Goal: Feedback & Contribution: Contribute content

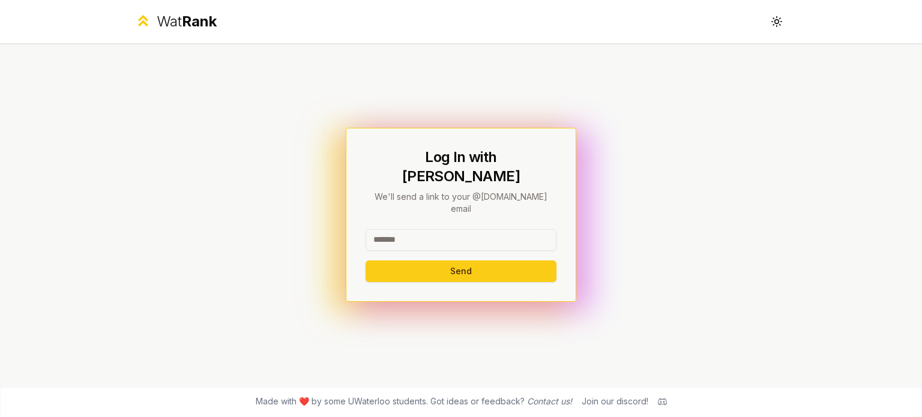
click at [457, 229] on input at bounding box center [460, 240] width 191 height 22
type input "********"
click at [456, 260] on button "Send" at bounding box center [460, 271] width 191 height 22
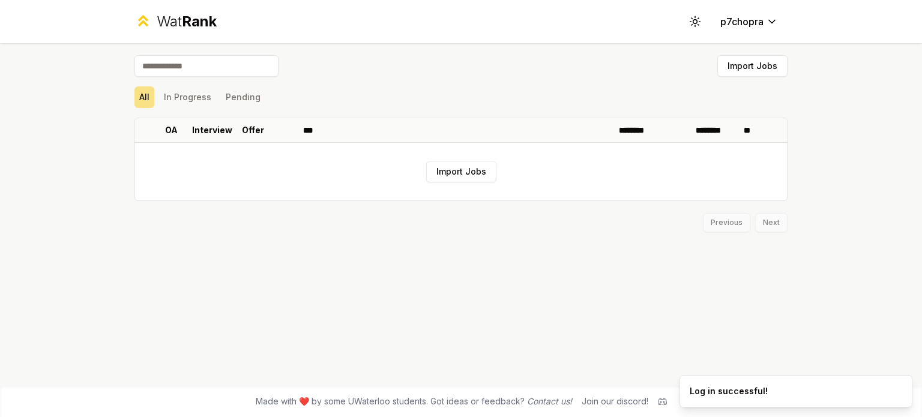
click at [424, 235] on div "Import Jobs All In Progress Pending OA Interview Offer *** ******** ******** **…" at bounding box center [460, 214] width 691 height 343
click at [458, 172] on button "Import Jobs" at bounding box center [461, 172] width 70 height 22
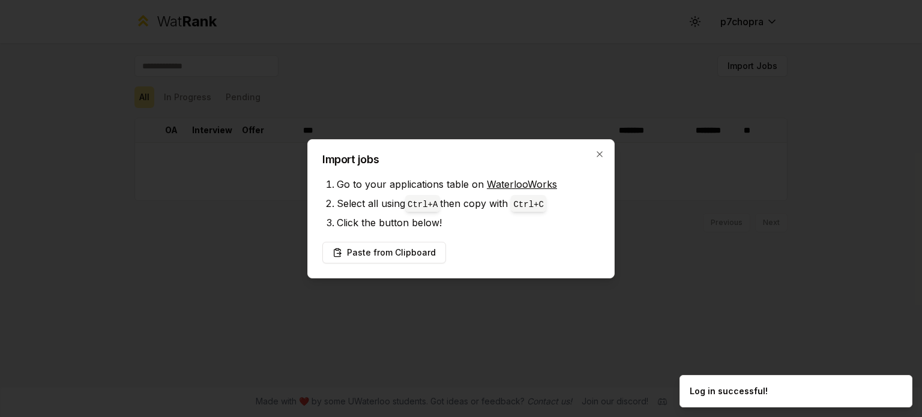
click at [418, 274] on div "Import jobs Go to your applications table on WaterlooWorks Select all using Ctr…" at bounding box center [460, 208] width 307 height 139
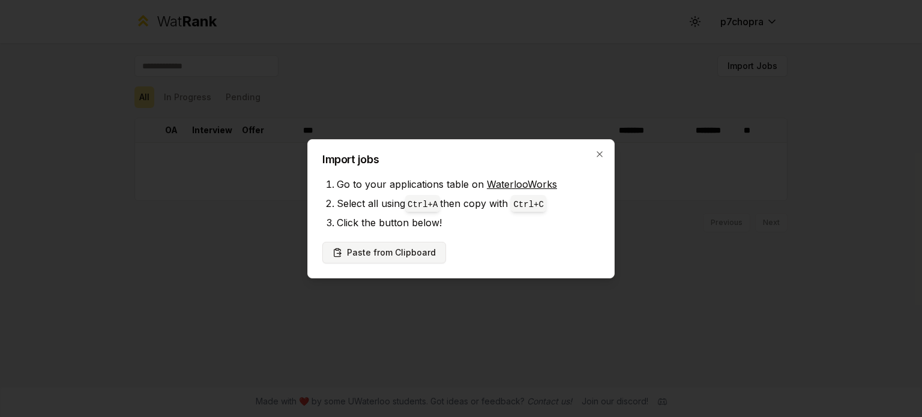
click at [417, 249] on button "Paste from Clipboard" at bounding box center [384, 253] width 124 height 22
click at [378, 247] on button "Paste from Clipboard" at bounding box center [384, 253] width 124 height 22
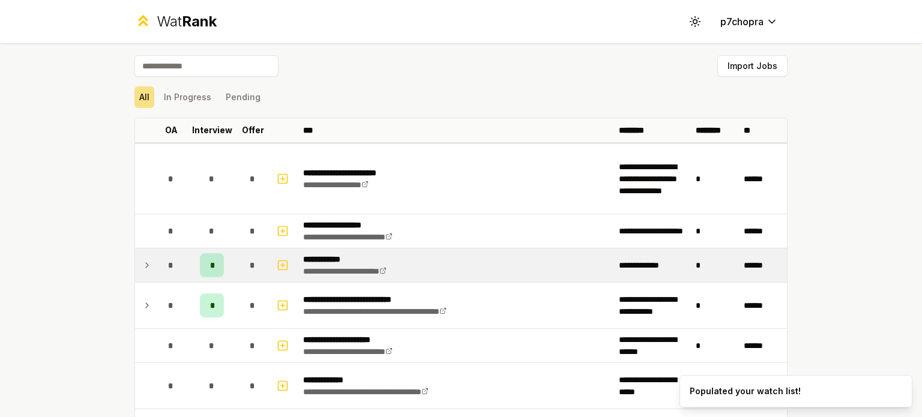
click at [142, 262] on icon at bounding box center [147, 265] width 10 height 14
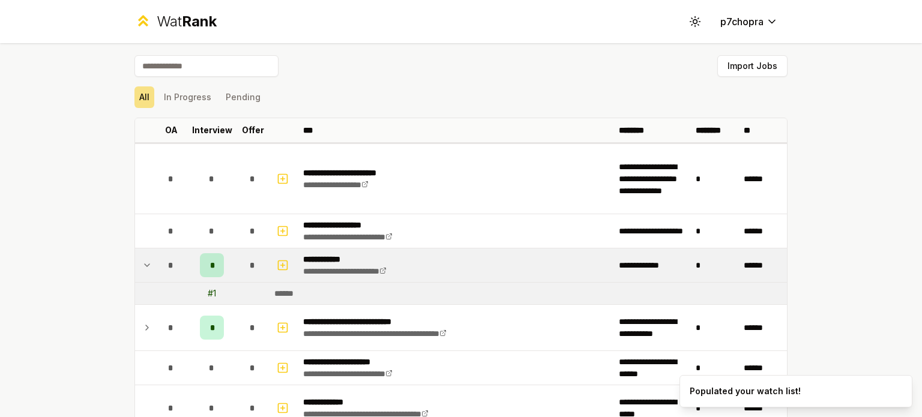
click at [142, 262] on icon at bounding box center [147, 265] width 10 height 14
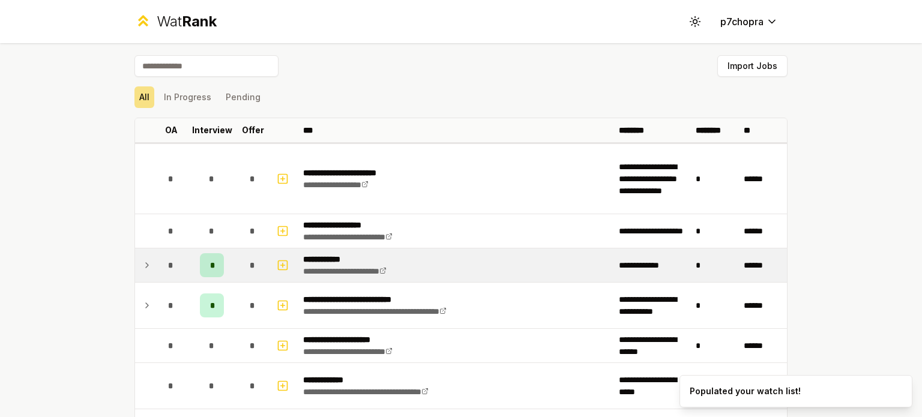
click at [142, 260] on icon at bounding box center [147, 265] width 10 height 14
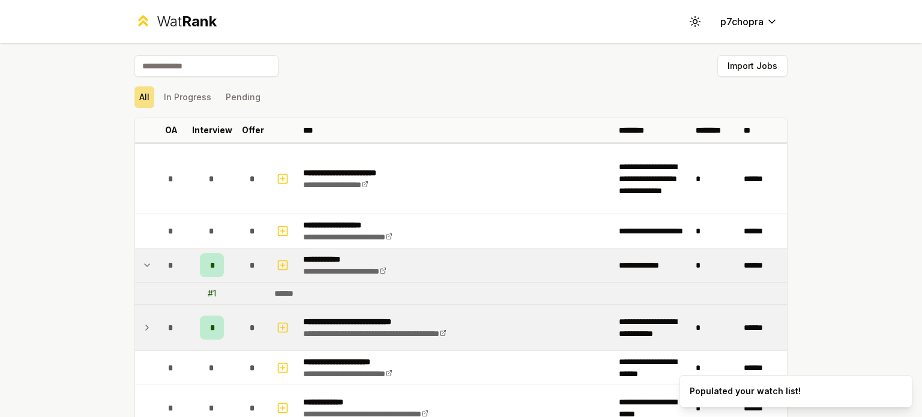
click at [145, 322] on icon at bounding box center [147, 327] width 10 height 14
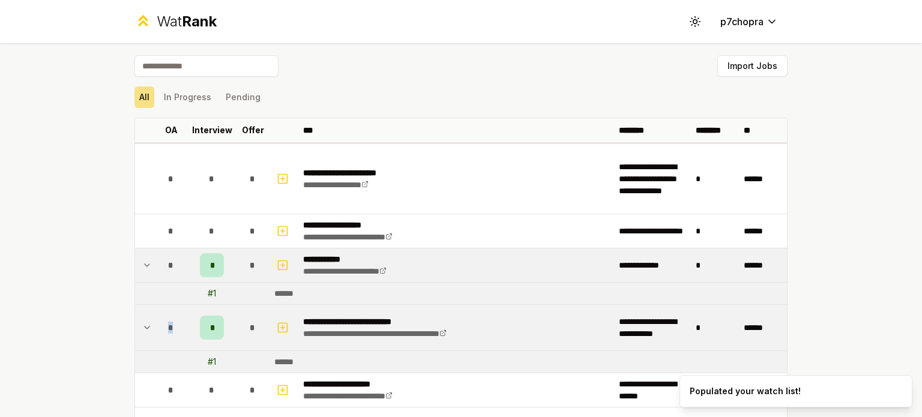
click at [145, 322] on icon at bounding box center [147, 327] width 10 height 14
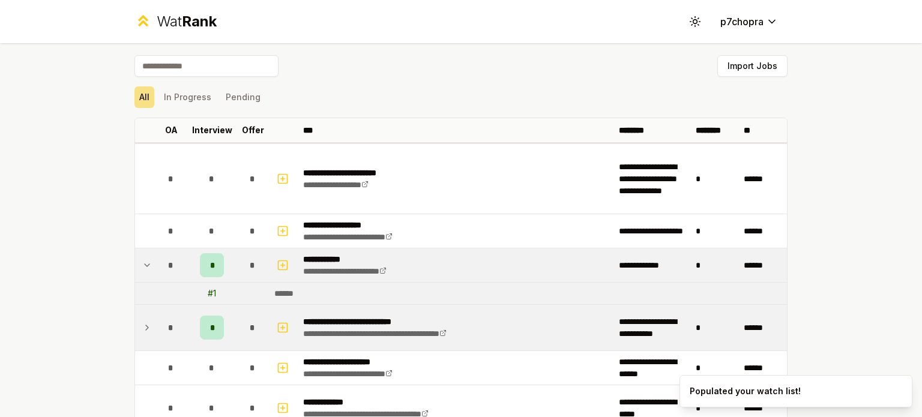
click at [145, 261] on icon at bounding box center [147, 265] width 10 height 14
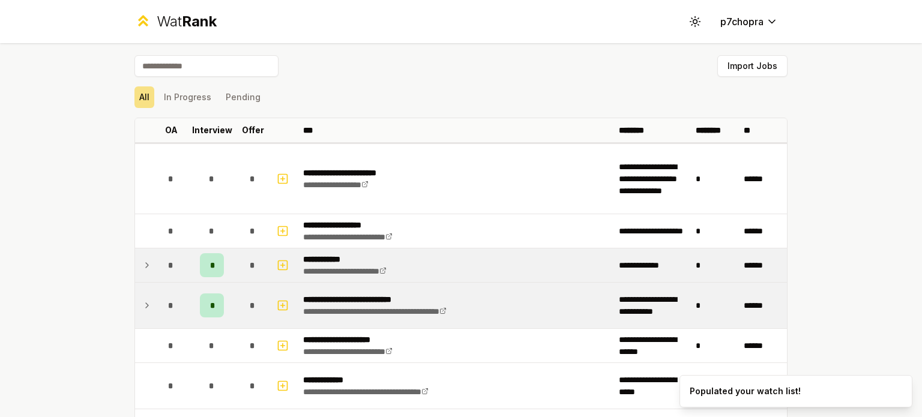
click at [98, 241] on div "**********" at bounding box center [461, 208] width 922 height 417
click at [199, 127] on p "Interview" at bounding box center [212, 130] width 40 height 12
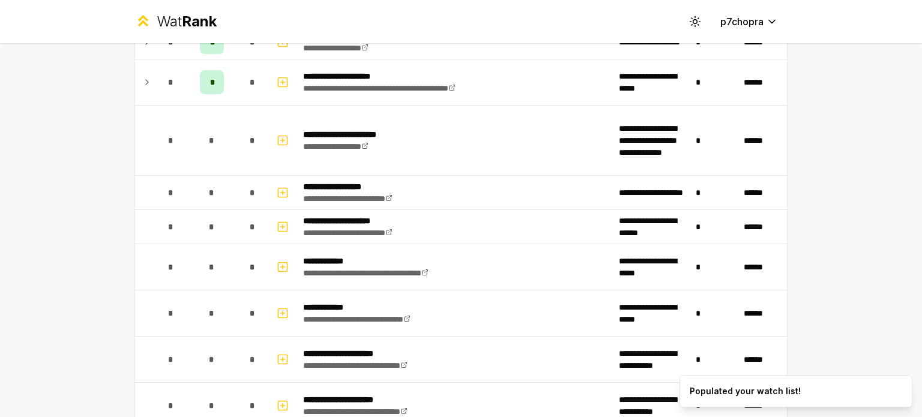
scroll to position [600, 0]
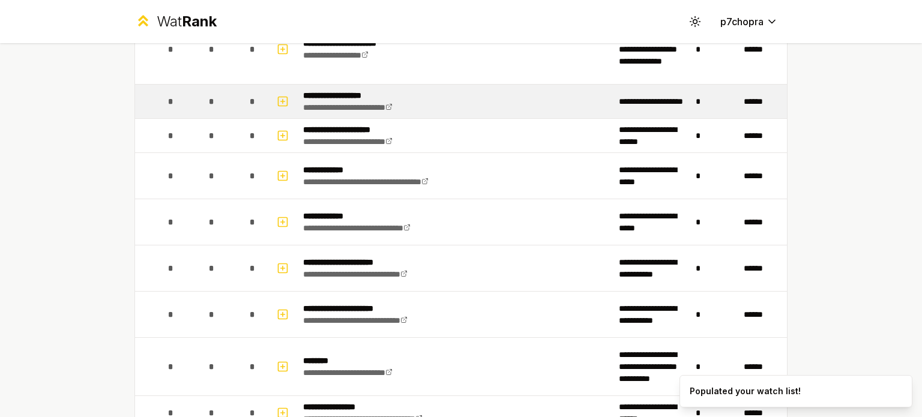
drag, startPoint x: 193, startPoint y: 103, endPoint x: 167, endPoint y: 101, distance: 25.2
click at [168, 101] on span "*" at bounding box center [170, 101] width 5 height 12
click at [283, 99] on icon "button" at bounding box center [283, 101] width 0 height 4
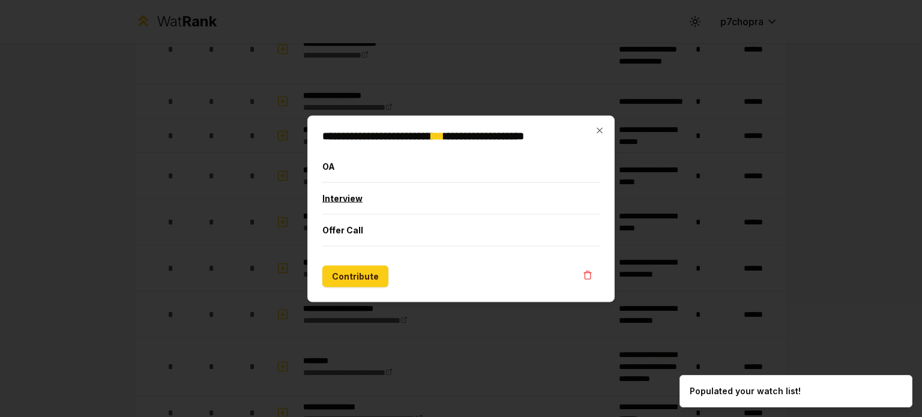
click at [338, 201] on button "Interview" at bounding box center [460, 197] width 277 height 31
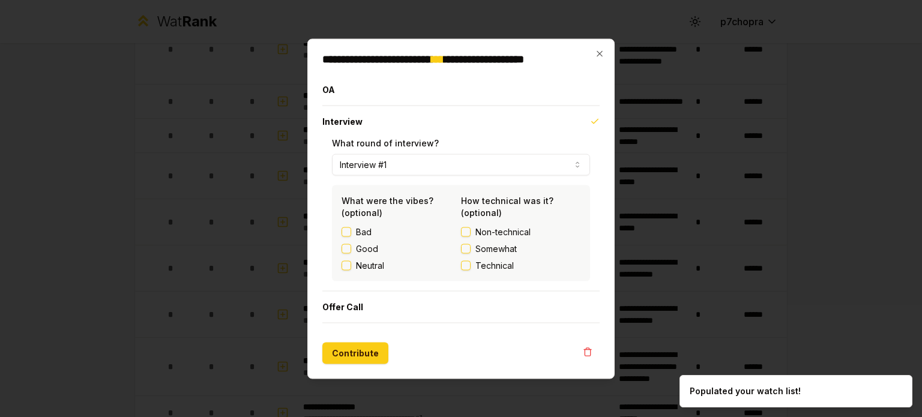
click at [489, 230] on span "Non-technical" at bounding box center [502, 232] width 55 height 12
click at [470, 230] on button "Non-technical" at bounding box center [466, 232] width 10 height 10
click at [490, 248] on span "Somewhat" at bounding box center [495, 248] width 41 height 12
click at [470, 248] on button "Somewhat" at bounding box center [466, 249] width 10 height 10
click at [361, 268] on label "Neutral" at bounding box center [370, 265] width 28 height 12
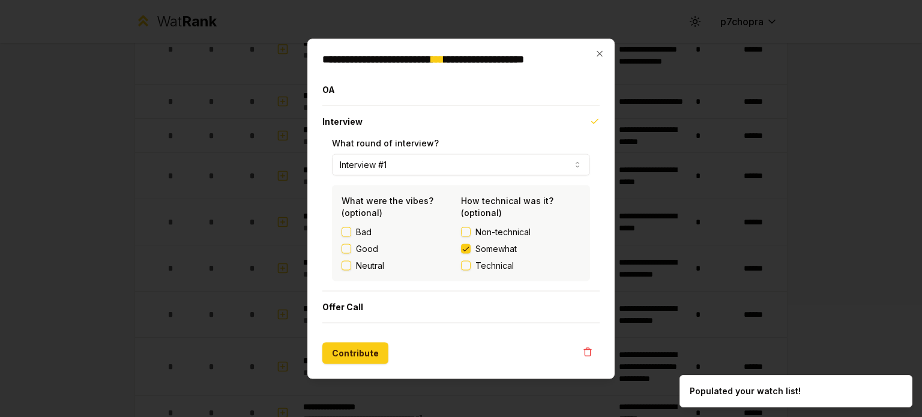
click at [351, 268] on button "Neutral" at bounding box center [346, 265] width 10 height 10
click at [356, 344] on button "Contribute" at bounding box center [355, 353] width 66 height 22
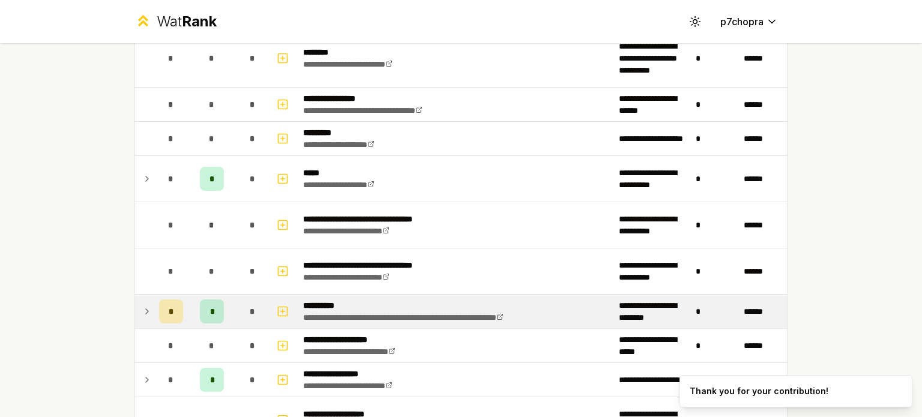
click at [142, 311] on icon at bounding box center [147, 311] width 10 height 14
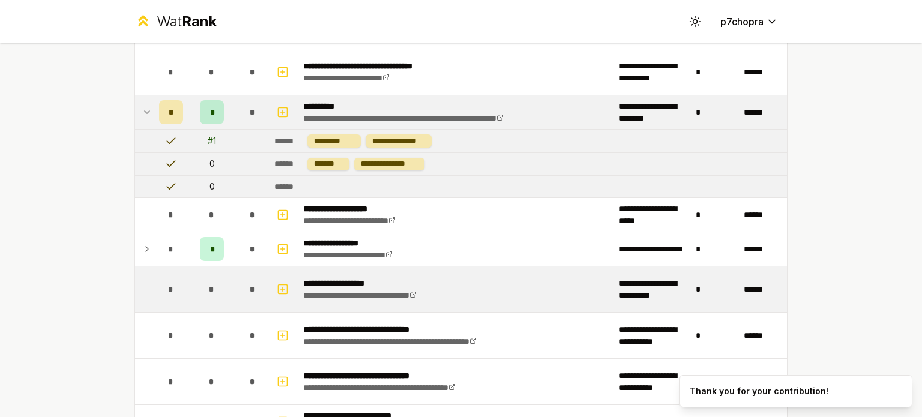
scroll to position [800, 0]
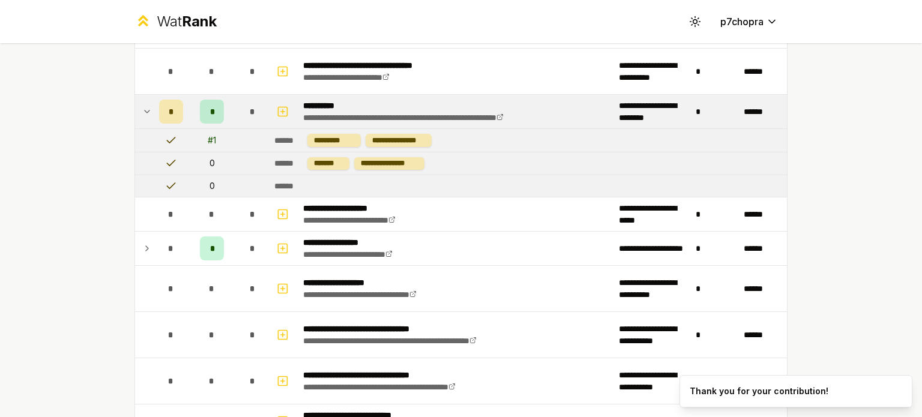
click at [210, 106] on div "*" at bounding box center [212, 112] width 24 height 24
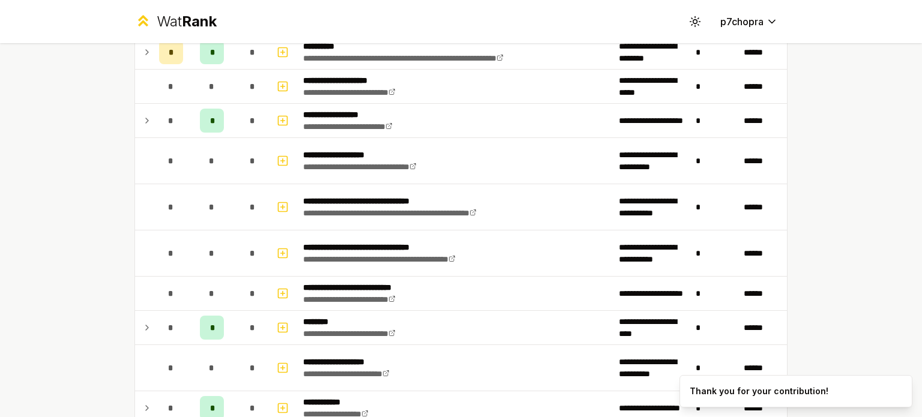
scroll to position [759, 0]
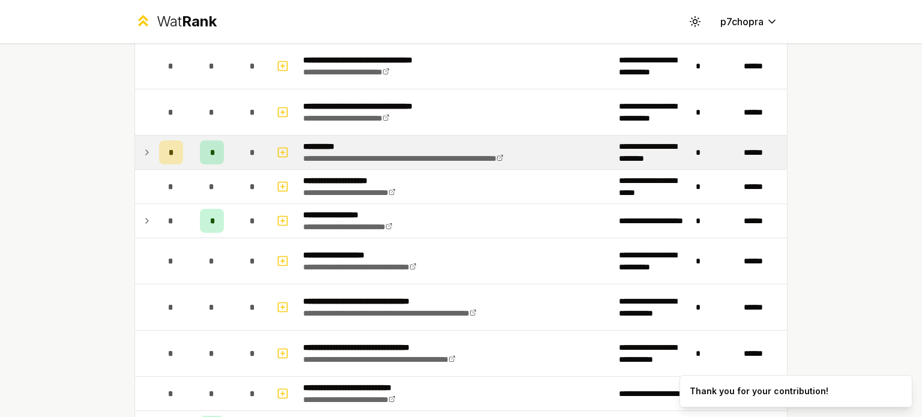
click at [269, 146] on td at bounding box center [283, 153] width 29 height 34
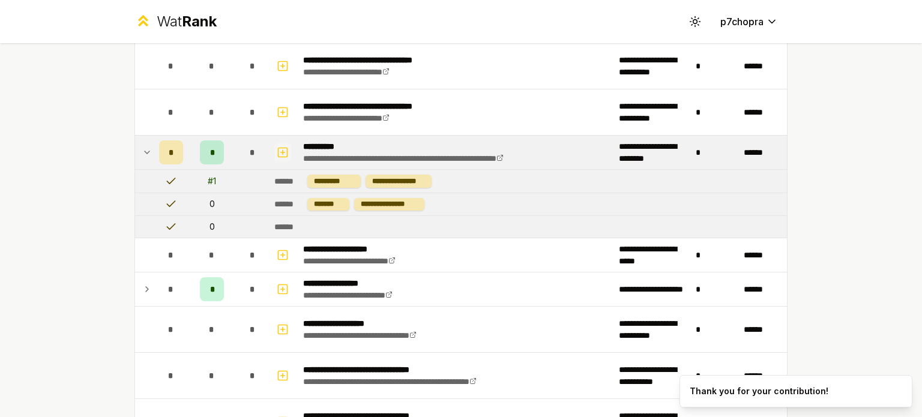
click at [281, 146] on icon "button" at bounding box center [283, 152] width 12 height 14
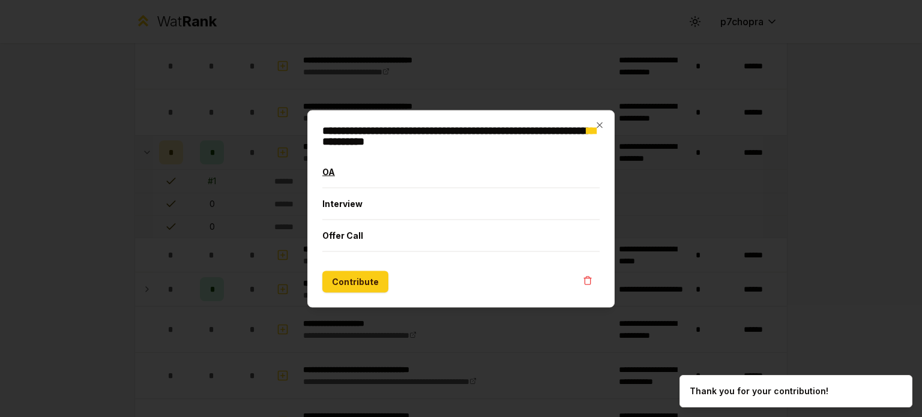
click at [326, 171] on button "OA" at bounding box center [460, 171] width 277 height 31
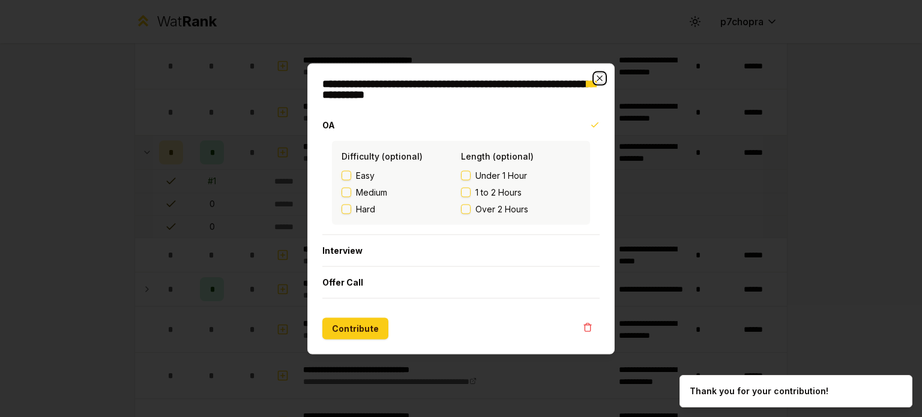
click at [601, 79] on icon "button" at bounding box center [600, 78] width 10 height 10
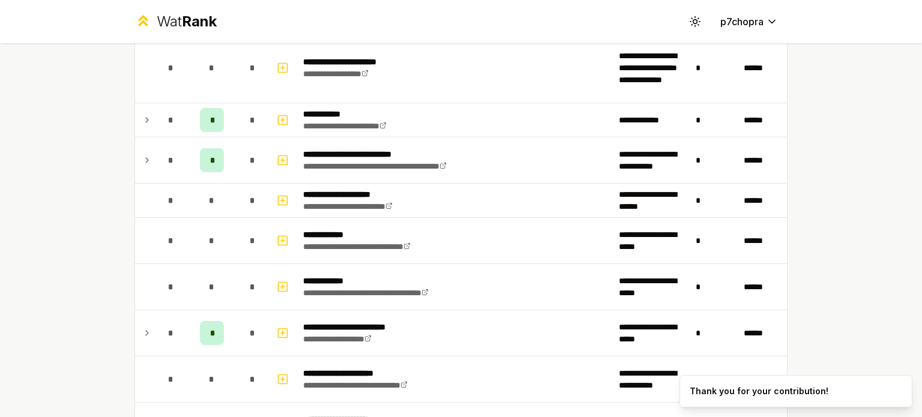
scroll to position [0, 0]
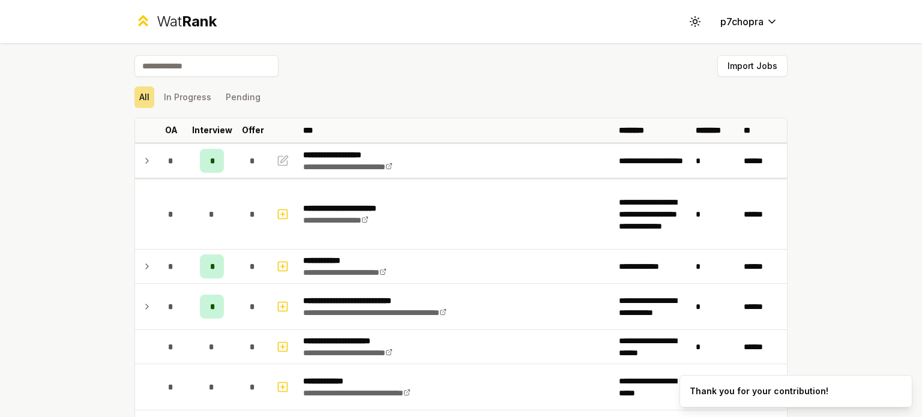
click at [730, 79] on div "Import Jobs" at bounding box center [460, 68] width 653 height 26
click at [736, 69] on button "Import Jobs" at bounding box center [752, 66] width 70 height 22
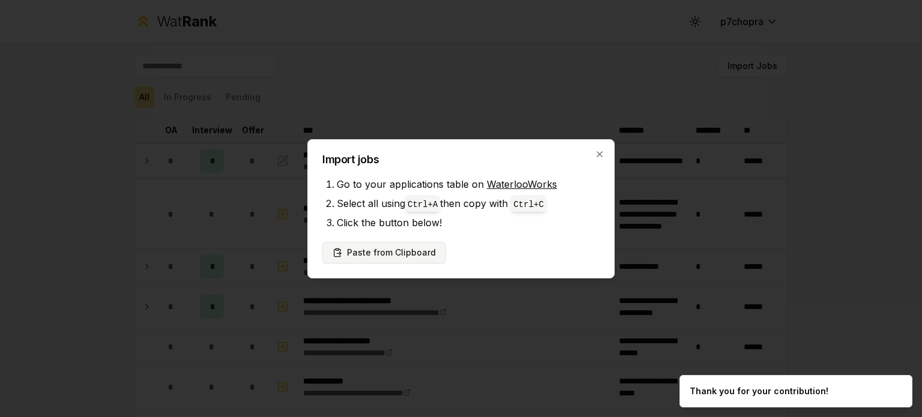
click at [412, 255] on button "Paste from Clipboard" at bounding box center [384, 253] width 124 height 22
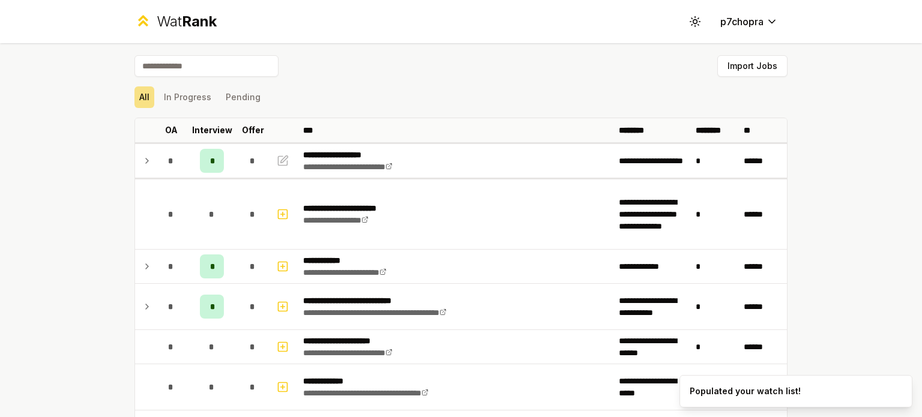
click at [438, 88] on div "All In Progress Pending" at bounding box center [460, 97] width 653 height 22
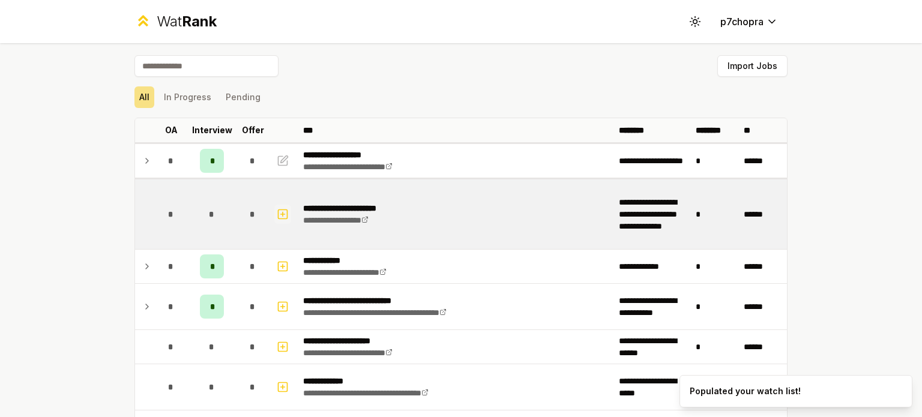
click at [277, 211] on icon "button" at bounding box center [283, 214] width 12 height 14
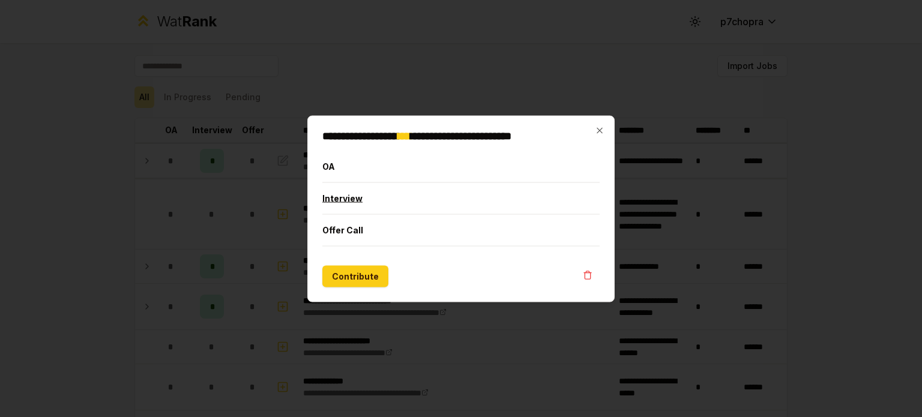
click at [372, 203] on button "Interview" at bounding box center [460, 197] width 277 height 31
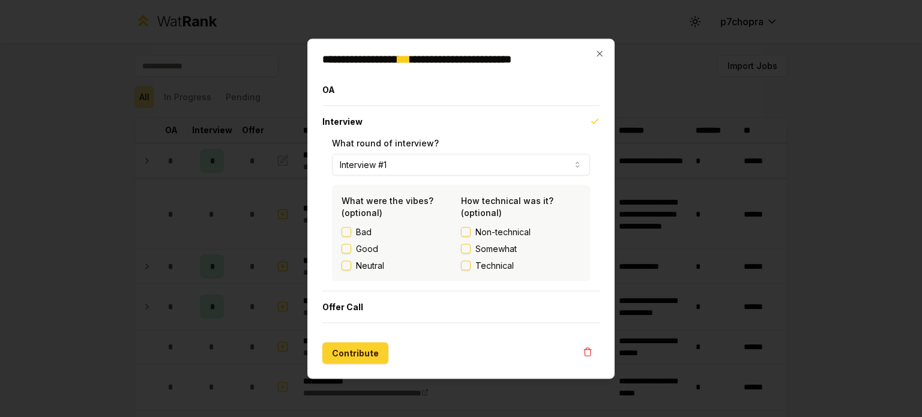
click at [359, 347] on button "Contribute" at bounding box center [355, 353] width 66 height 22
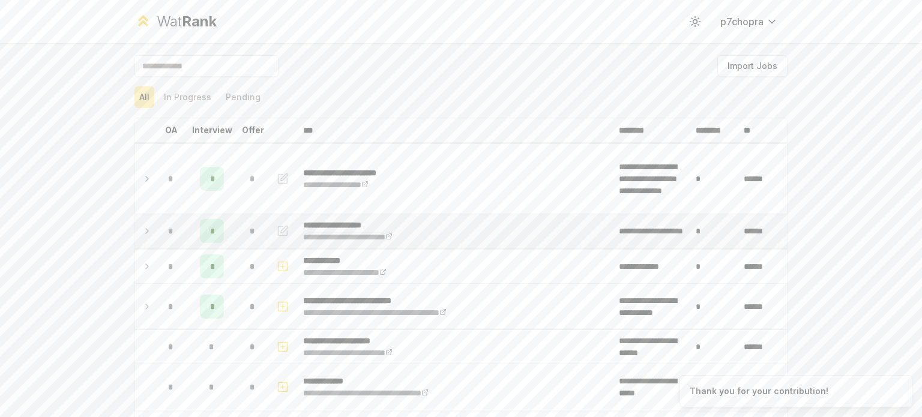
click at [210, 229] on span "*" at bounding box center [212, 231] width 4 height 12
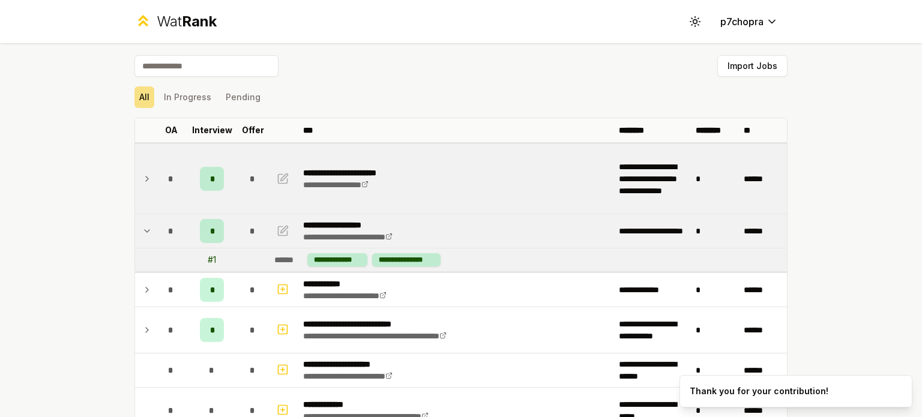
click at [253, 180] on div "*" at bounding box center [253, 179] width 24 height 24
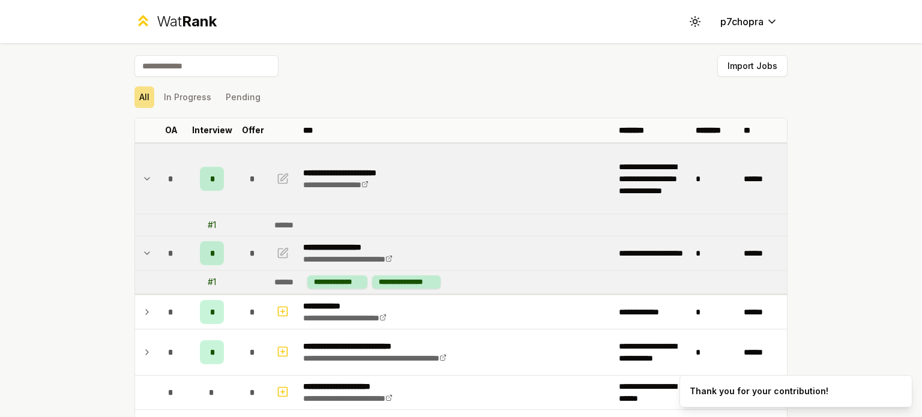
click at [253, 180] on div "*" at bounding box center [253, 179] width 24 height 24
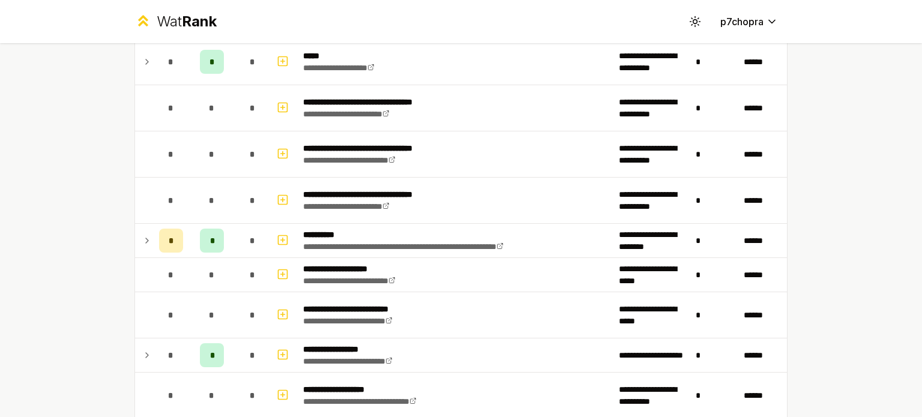
scroll to position [800, 0]
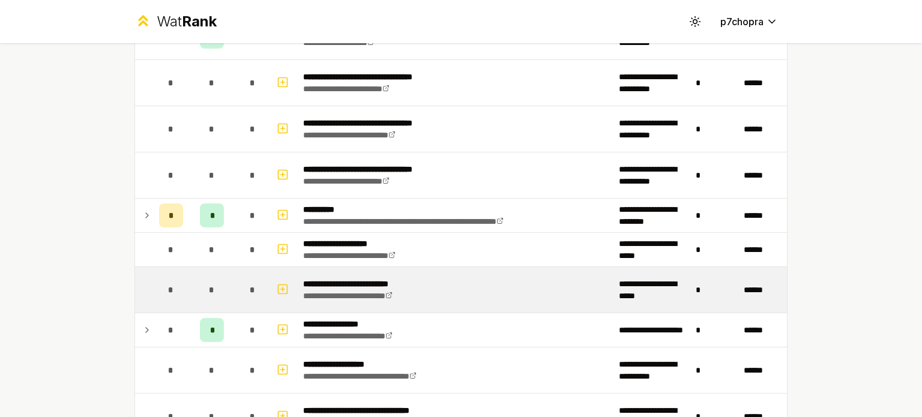
click at [254, 280] on div "*" at bounding box center [253, 290] width 24 height 24
click at [277, 284] on icon "button" at bounding box center [283, 289] width 12 height 14
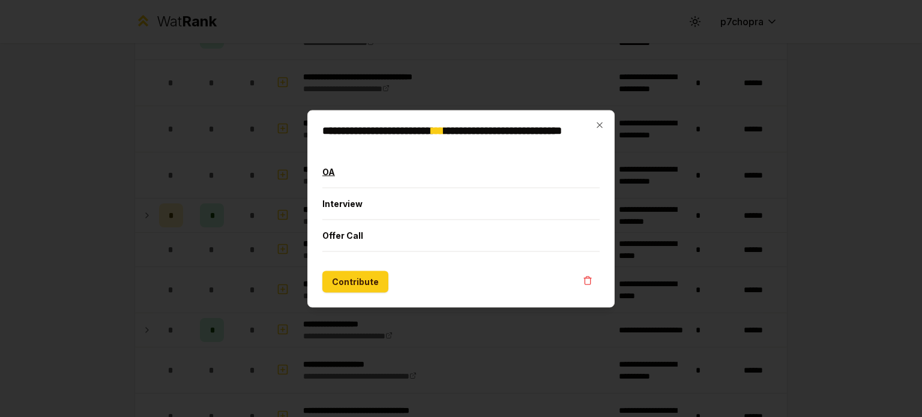
click at [358, 176] on button "OA" at bounding box center [460, 171] width 277 height 31
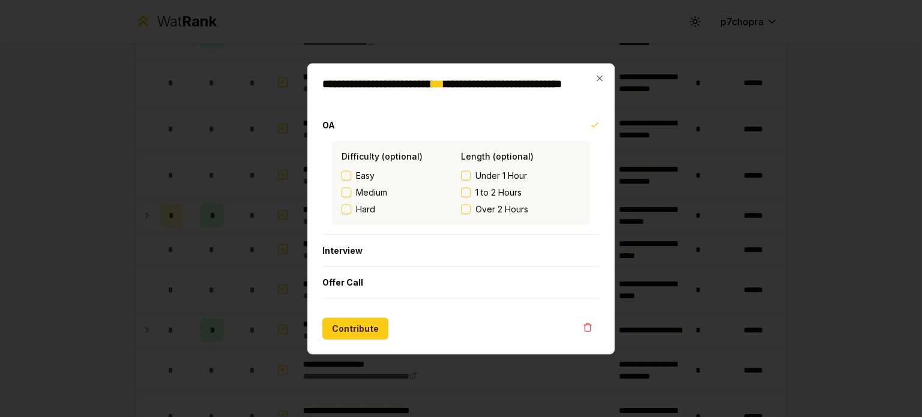
click at [364, 208] on span "Hard" at bounding box center [365, 209] width 19 height 12
click at [351, 208] on button "Hard" at bounding box center [346, 209] width 10 height 10
click at [362, 208] on span "Hard" at bounding box center [365, 209] width 19 height 12
click at [351, 208] on button "Hard" at bounding box center [346, 209] width 10 height 10
click at [370, 194] on span "Medium" at bounding box center [371, 192] width 31 height 12
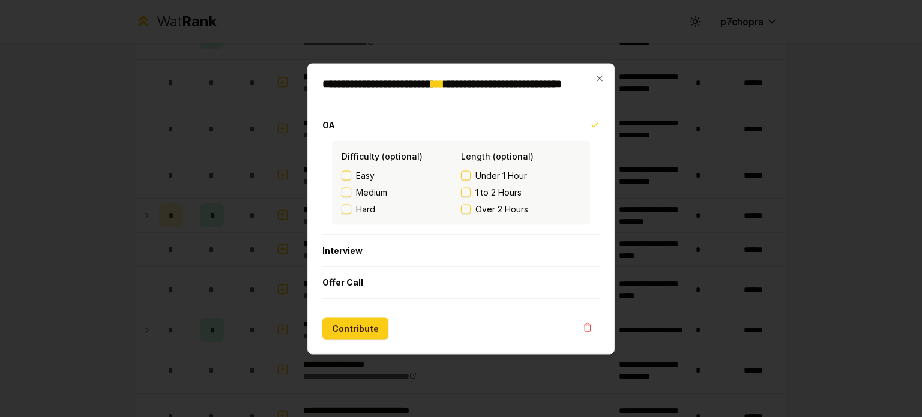
click at [351, 194] on button "Medium" at bounding box center [346, 192] width 10 height 10
click at [487, 196] on span "1 to 2 Hours" at bounding box center [498, 192] width 46 height 12
click at [470, 196] on button "1 to 2 Hours" at bounding box center [466, 192] width 10 height 10
click at [402, 253] on button "Interview" at bounding box center [460, 250] width 277 height 31
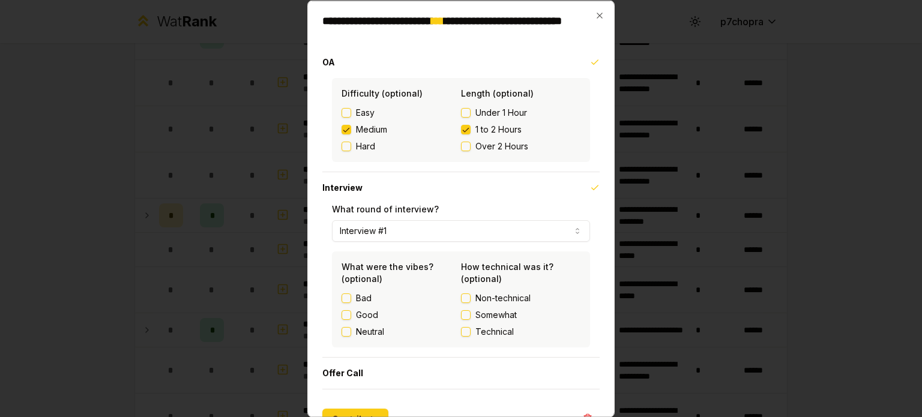
click at [398, 218] on div "**********" at bounding box center [461, 222] width 258 height 38
click at [398, 223] on button "Interview #1" at bounding box center [461, 231] width 258 height 22
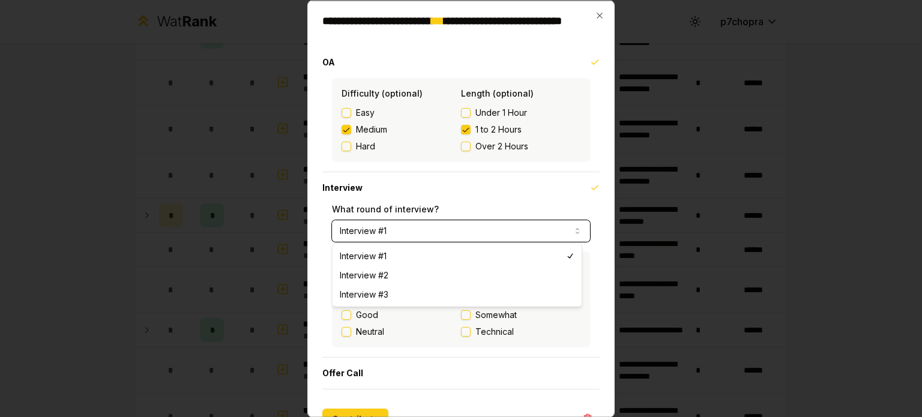
click at [398, 223] on button "Interview #1" at bounding box center [461, 231] width 258 height 22
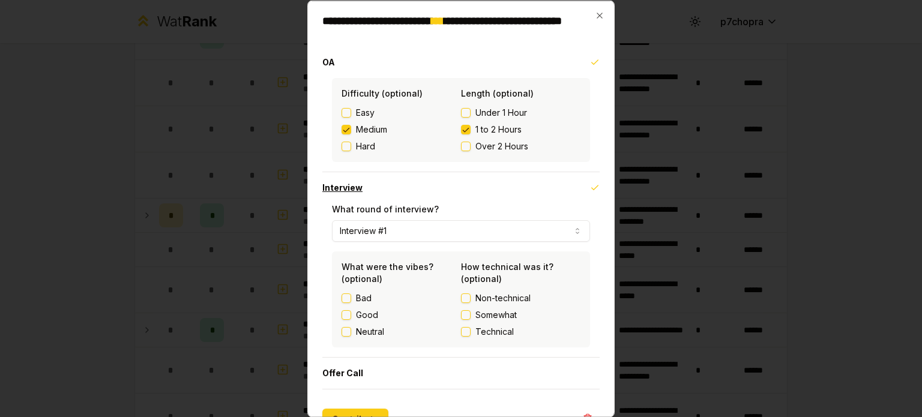
click at [432, 193] on button "Interview" at bounding box center [460, 187] width 277 height 31
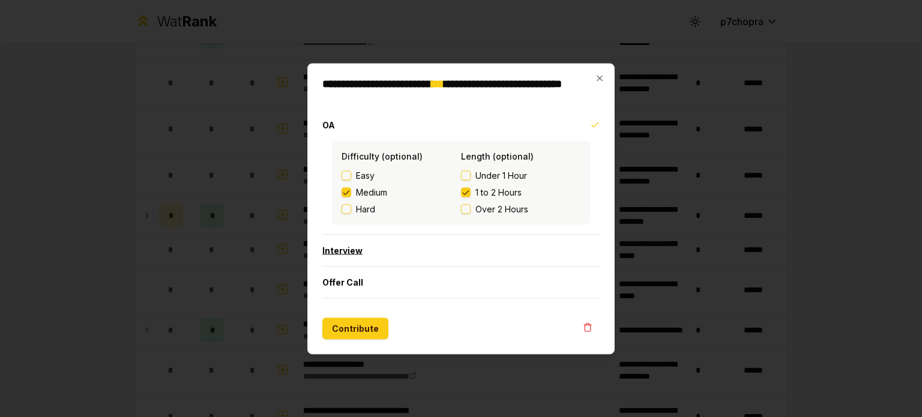
click at [412, 254] on button "Interview" at bounding box center [460, 250] width 277 height 31
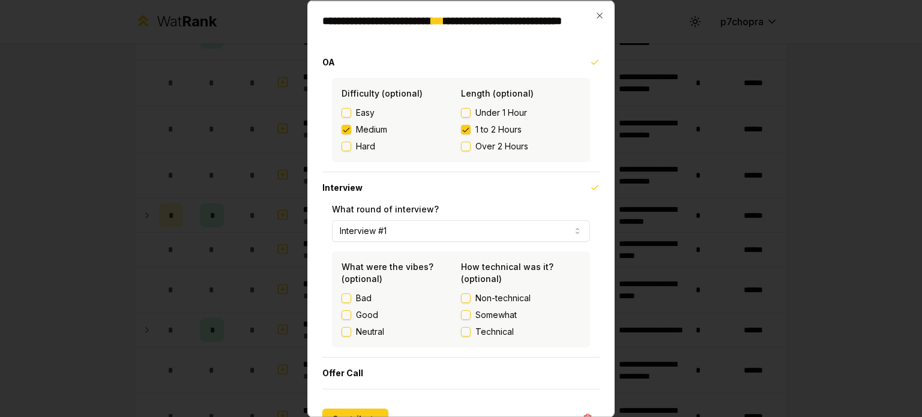
click at [365, 316] on label "Good" at bounding box center [367, 314] width 22 height 12
click at [351, 316] on button "Good" at bounding box center [346, 315] width 10 height 10
click at [488, 316] on span "Somewhat" at bounding box center [495, 314] width 41 height 12
click at [470, 316] on button "Somewhat" at bounding box center [466, 315] width 10 height 10
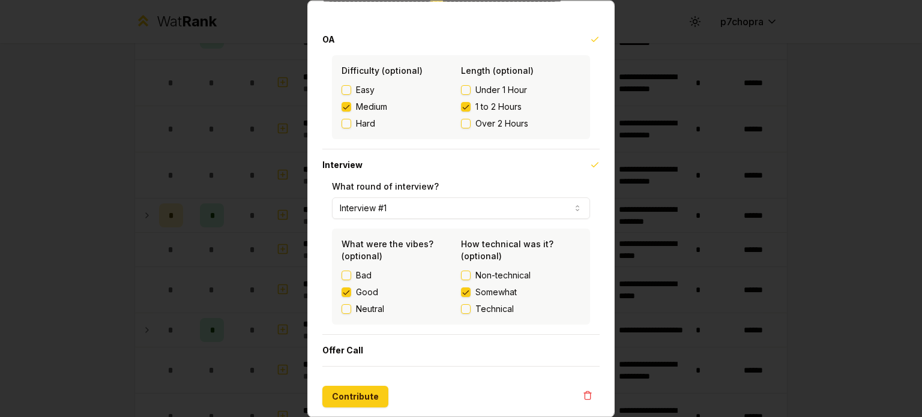
scroll to position [26, 0]
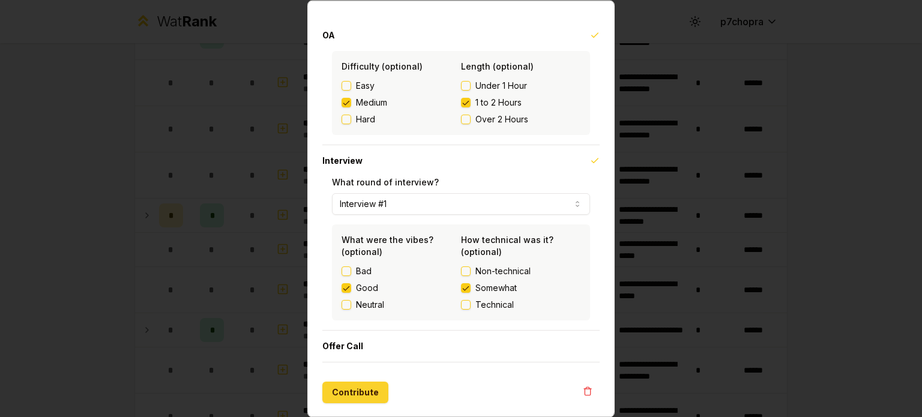
click at [346, 389] on button "Contribute" at bounding box center [355, 393] width 66 height 22
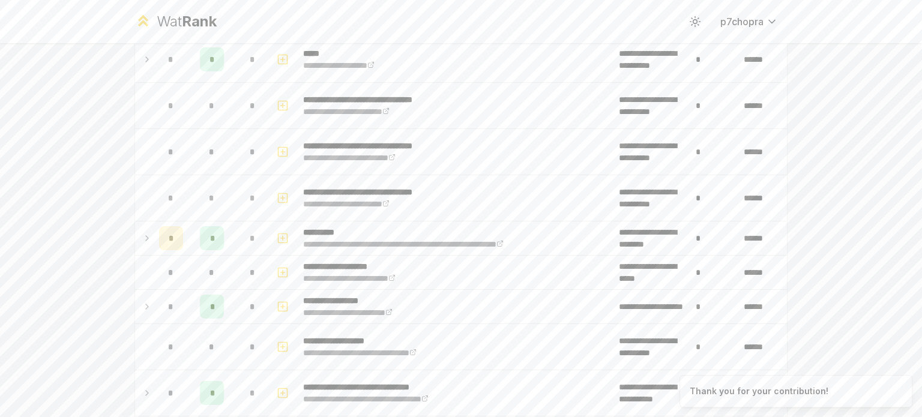
scroll to position [0, 0]
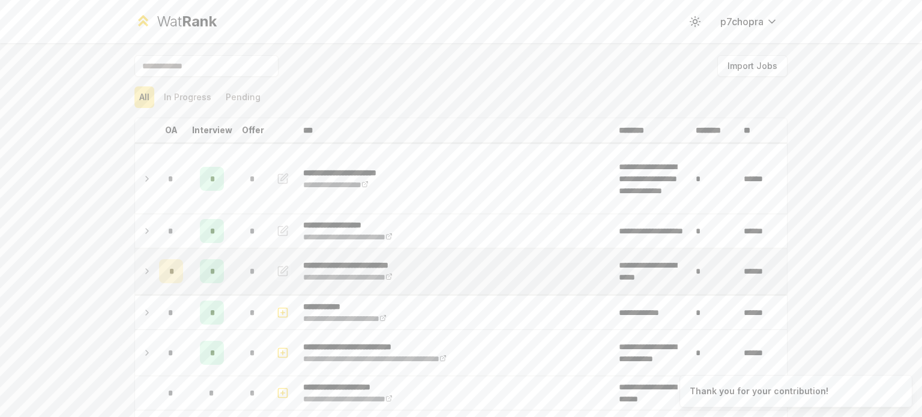
click at [279, 274] on icon "button" at bounding box center [282, 270] width 9 height 9
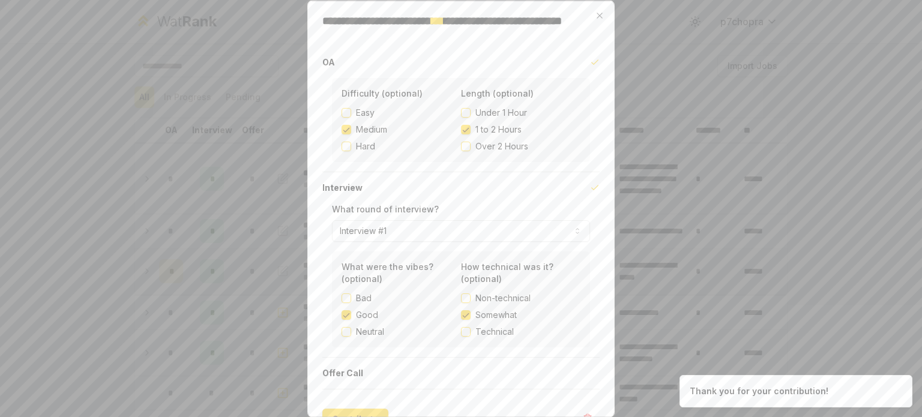
click at [279, 274] on div at bounding box center [461, 208] width 922 height 417
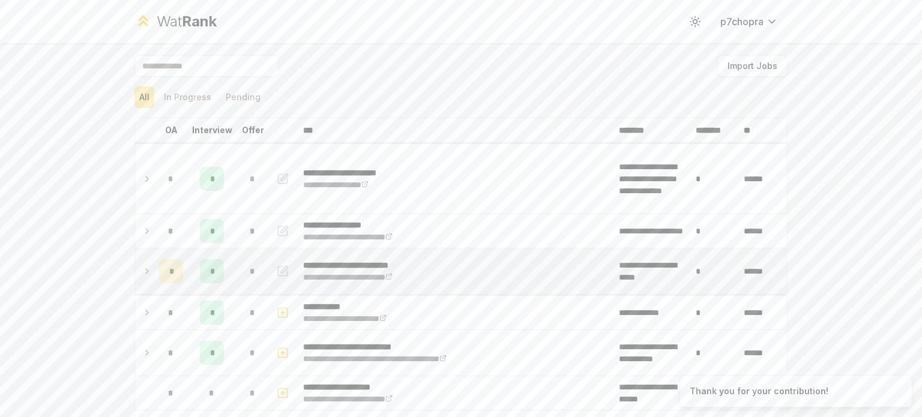
click at [250, 273] on span "*" at bounding box center [252, 271] width 5 height 12
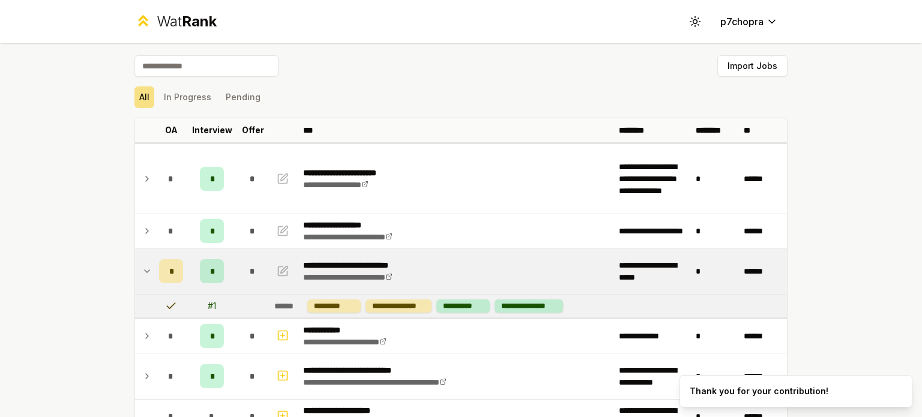
click at [250, 273] on span "*" at bounding box center [252, 271] width 5 height 12
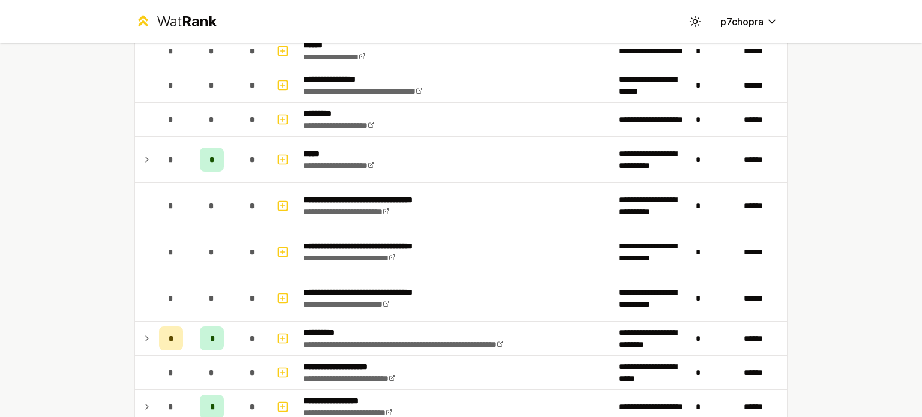
scroll to position [800, 0]
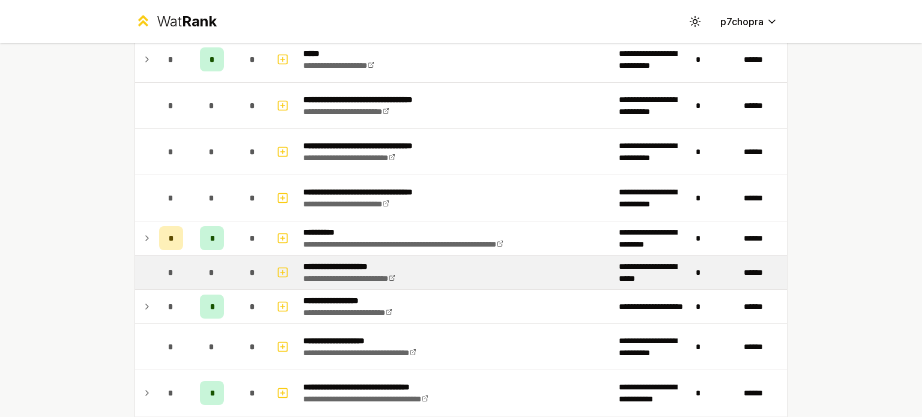
click at [236, 260] on td "*" at bounding box center [253, 273] width 34 height 34
click at [283, 270] on icon "button" at bounding box center [283, 272] width 0 height 4
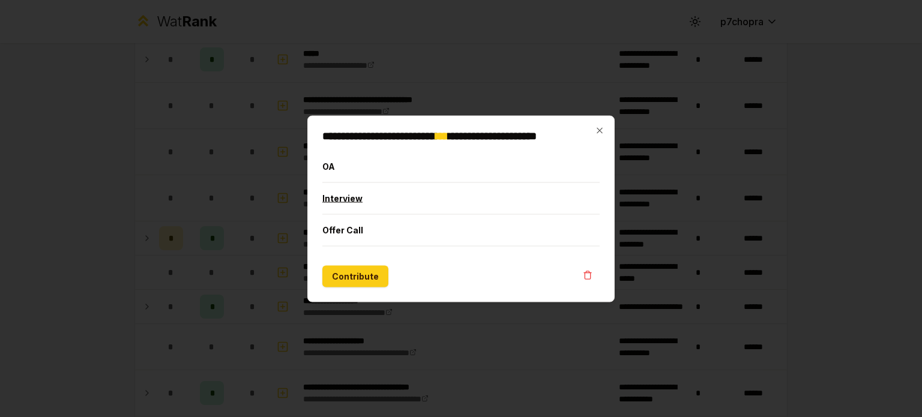
click at [347, 195] on button "Interview" at bounding box center [460, 197] width 277 height 31
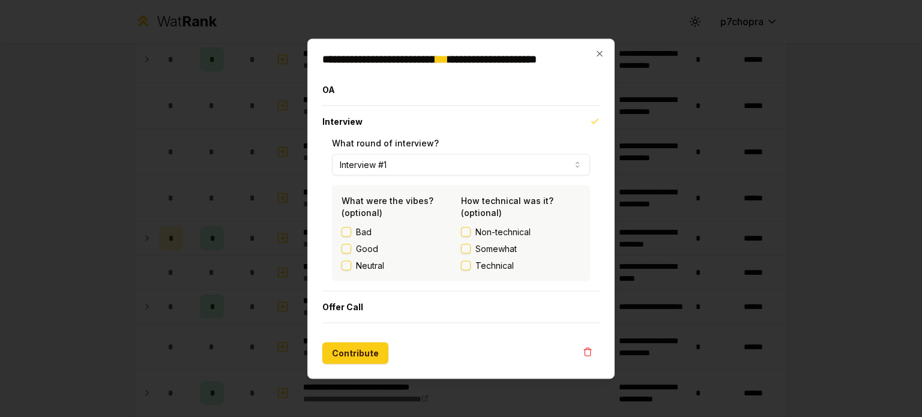
click at [373, 246] on label "Good" at bounding box center [367, 248] width 22 height 12
click at [351, 246] on button "Good" at bounding box center [346, 249] width 10 height 10
click at [482, 245] on span "Somewhat" at bounding box center [495, 248] width 41 height 12
click at [470, 245] on button "Somewhat" at bounding box center [466, 249] width 10 height 10
click at [368, 344] on button "Contribute" at bounding box center [355, 353] width 66 height 22
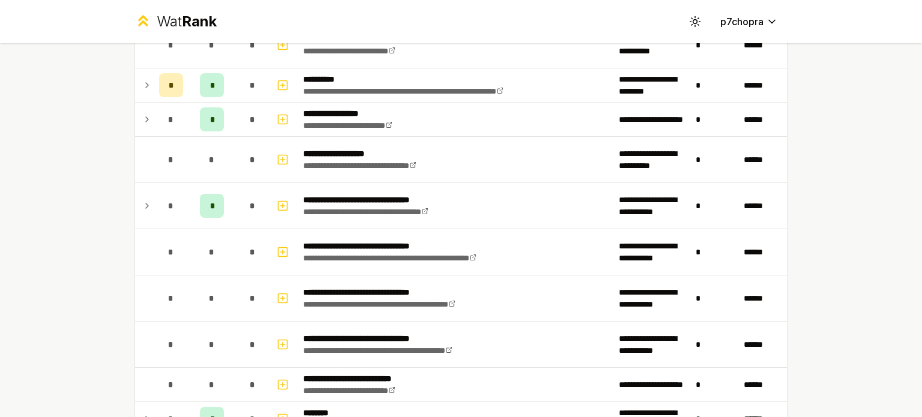
scroll to position [1000, 0]
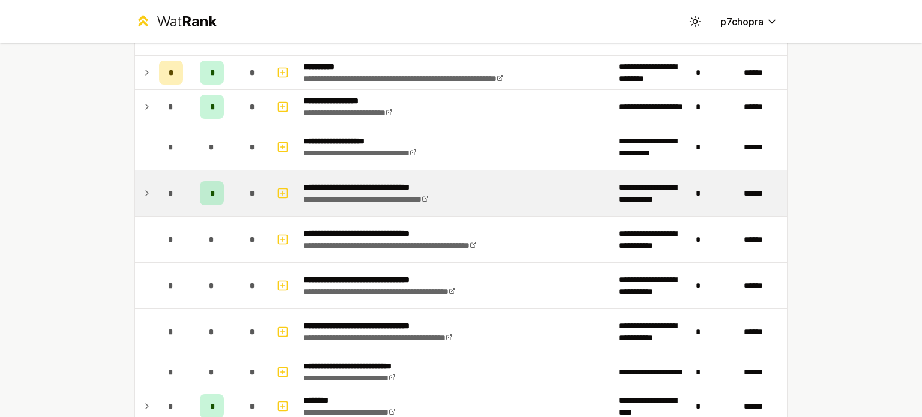
click at [247, 181] on div "*" at bounding box center [253, 193] width 24 height 24
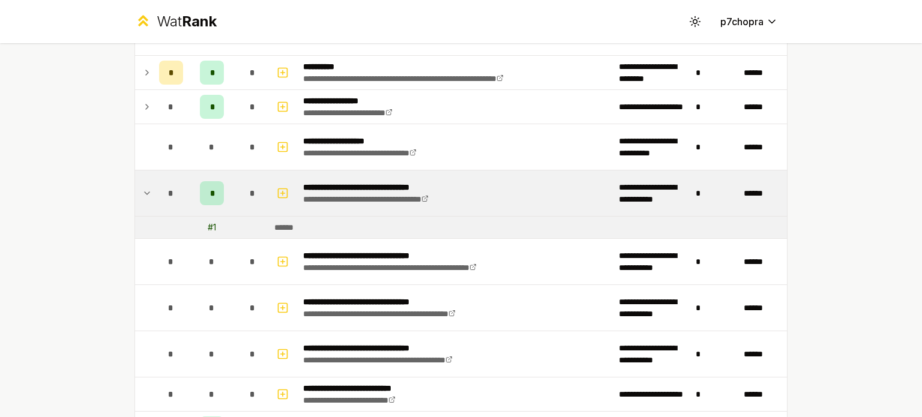
click at [247, 181] on div "*" at bounding box center [253, 193] width 24 height 24
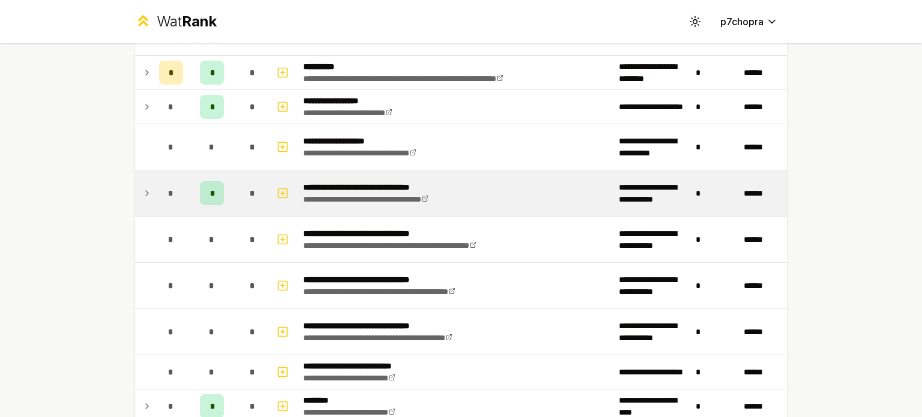
click at [247, 181] on div "*" at bounding box center [253, 193] width 24 height 24
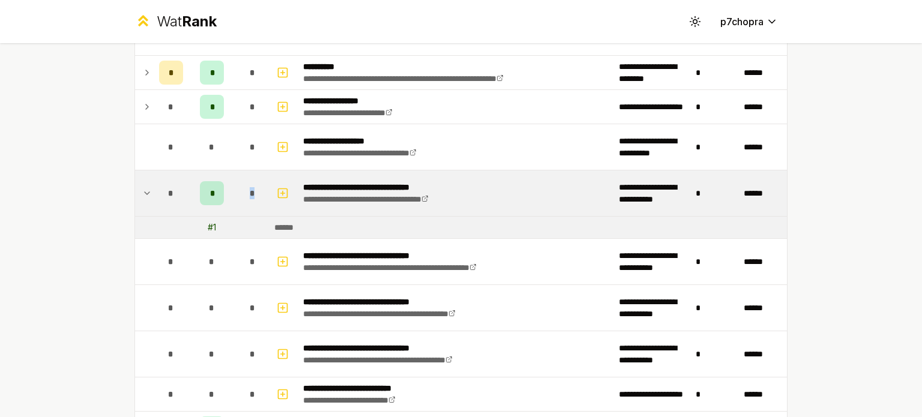
click at [247, 181] on div "*" at bounding box center [253, 193] width 24 height 24
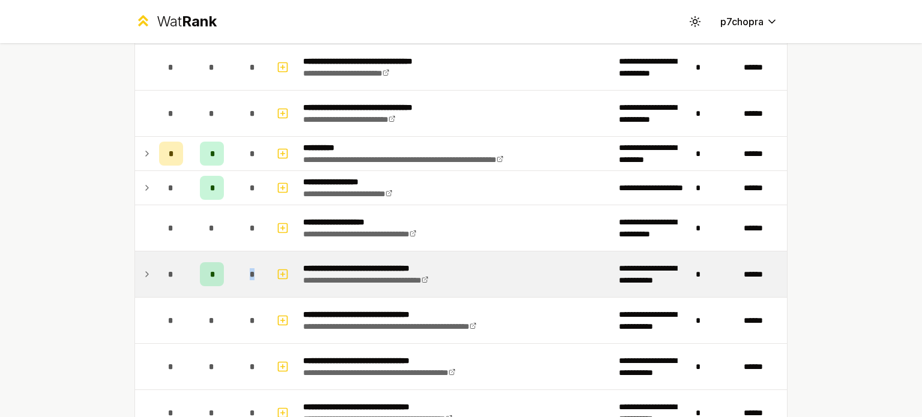
scroll to position [900, 0]
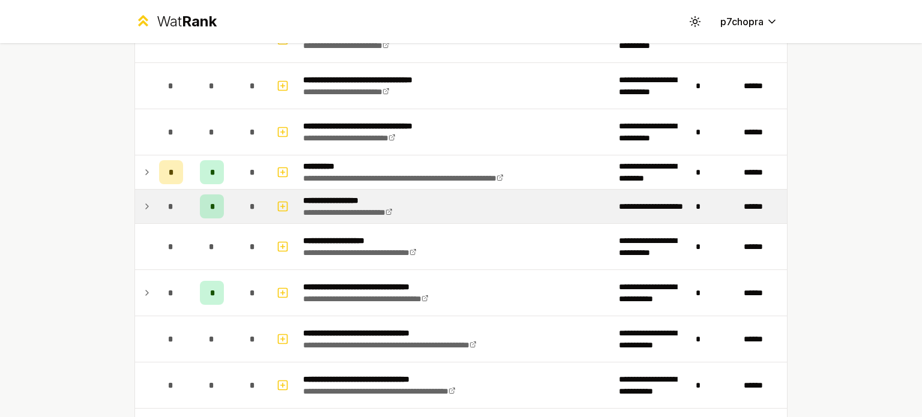
click at [259, 190] on td "*" at bounding box center [253, 207] width 34 height 34
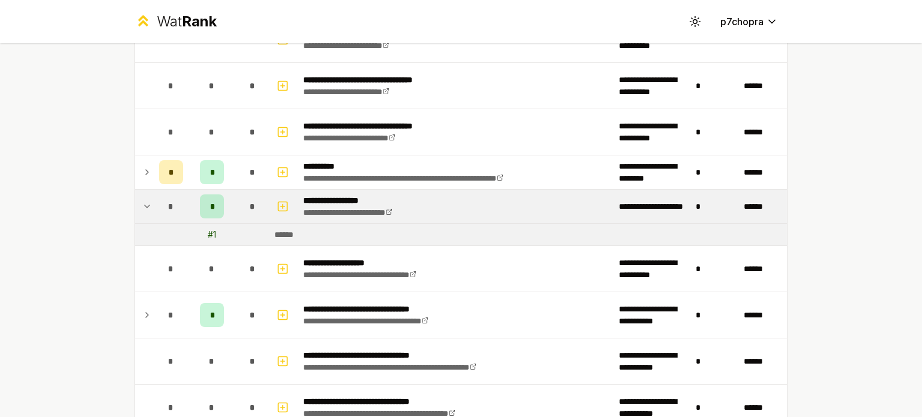
click at [259, 190] on td "*" at bounding box center [253, 207] width 34 height 34
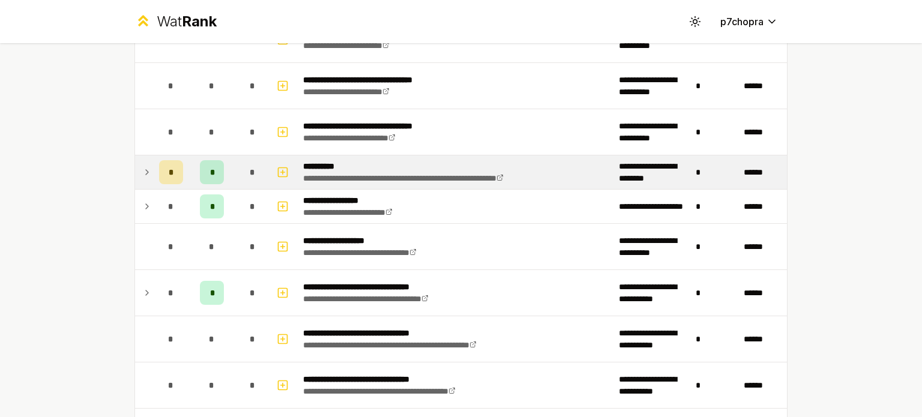
click at [262, 170] on td "*" at bounding box center [253, 172] width 34 height 34
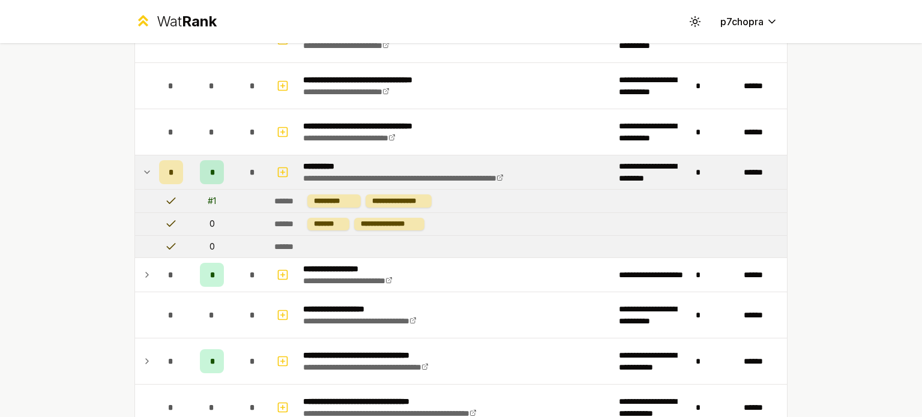
click at [262, 170] on td "*" at bounding box center [253, 172] width 34 height 34
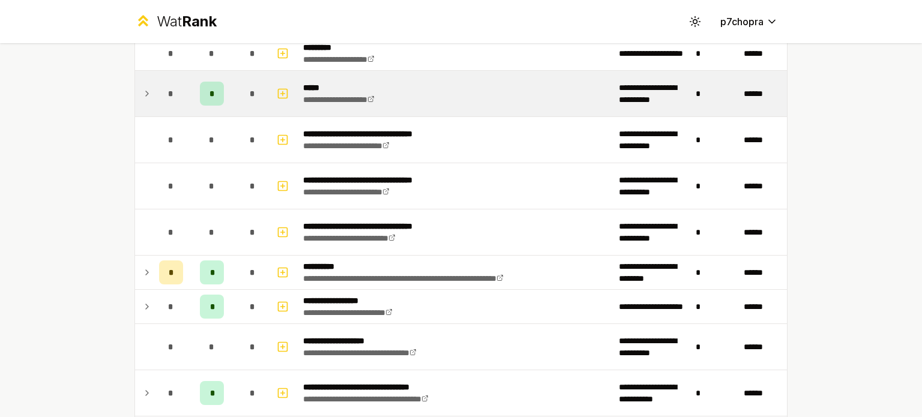
scroll to position [600, 0]
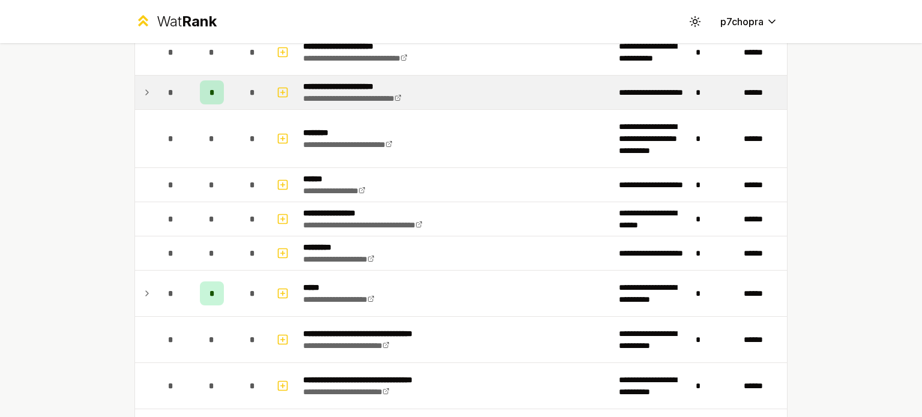
click at [259, 100] on div "*" at bounding box center [253, 92] width 24 height 24
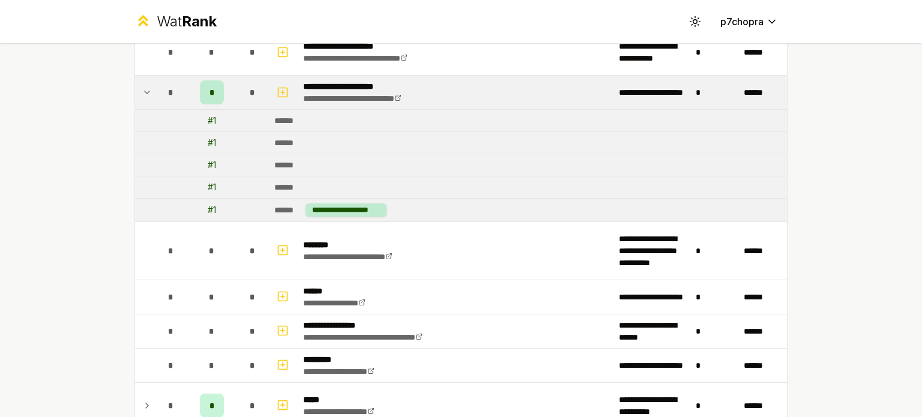
click at [259, 100] on div "*" at bounding box center [253, 92] width 24 height 24
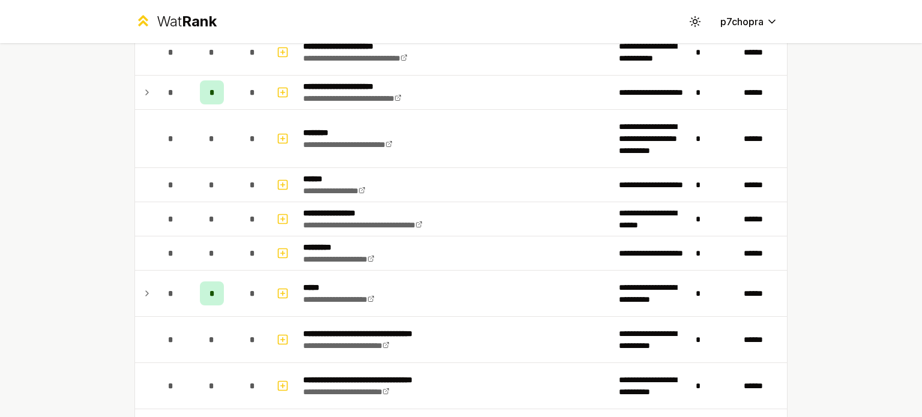
scroll to position [200, 0]
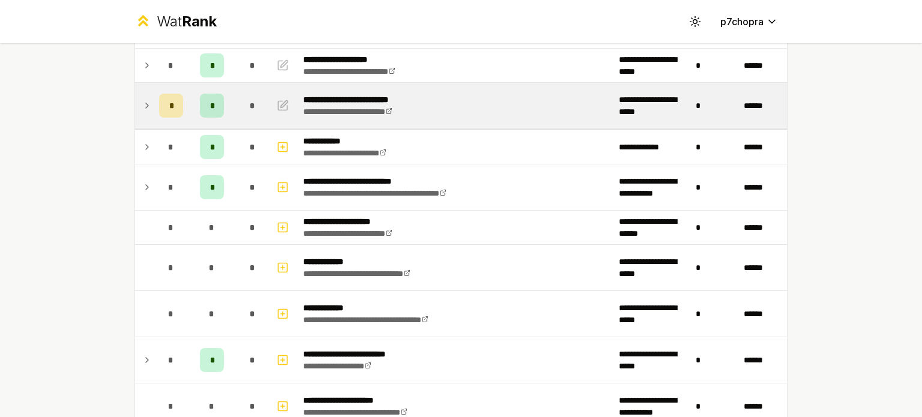
click at [263, 110] on td "*" at bounding box center [253, 106] width 34 height 46
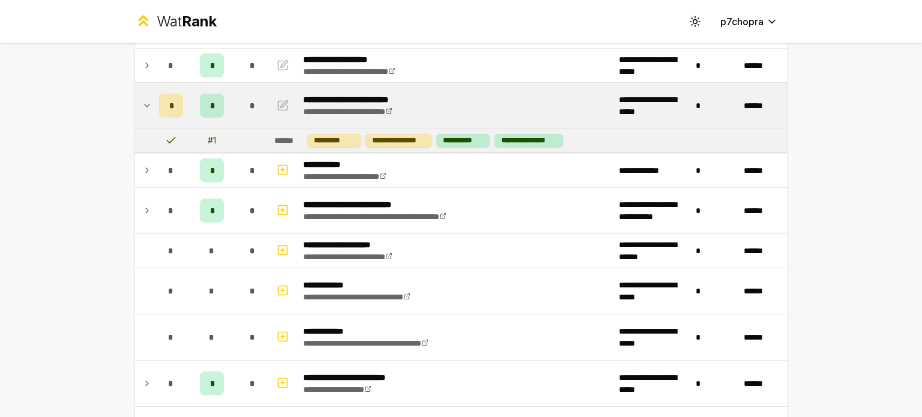
click at [257, 110] on div "*" at bounding box center [253, 106] width 24 height 24
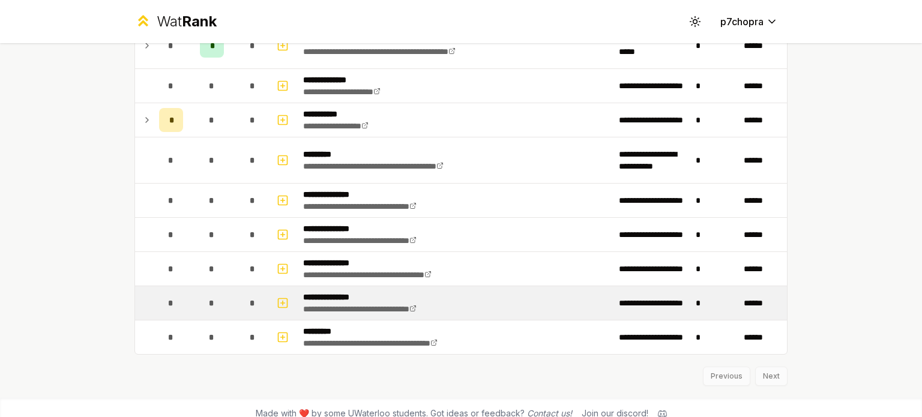
scroll to position [2118, 0]
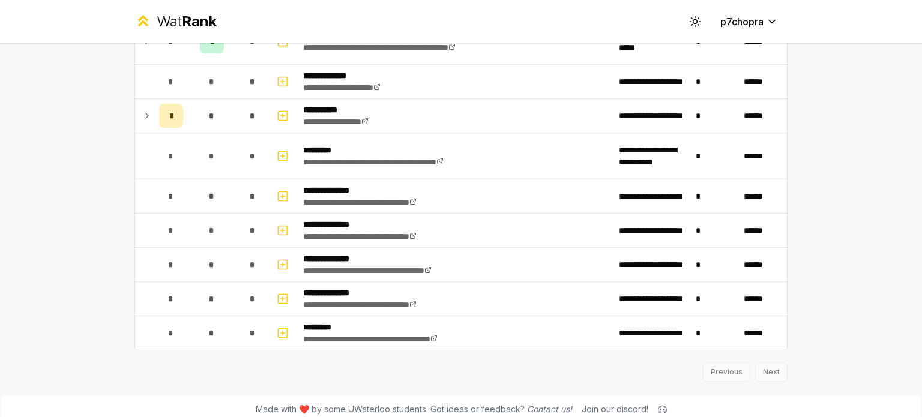
click at [764, 368] on div "Previous Next" at bounding box center [460, 365] width 653 height 31
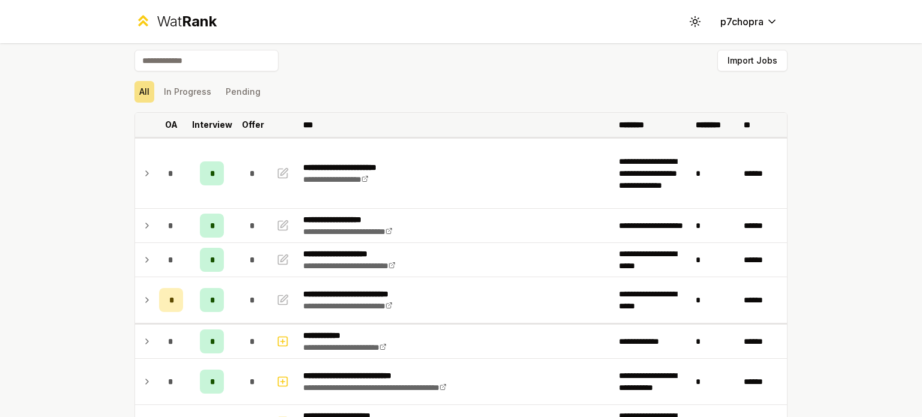
scroll to position [0, 0]
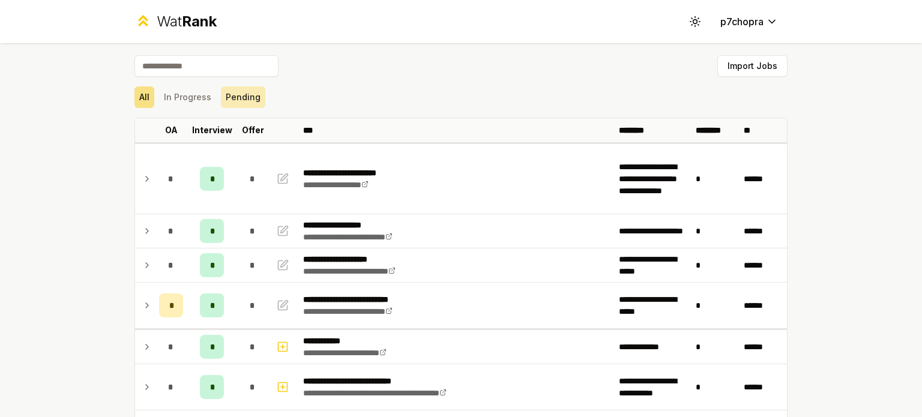
click at [239, 98] on button "Pending" at bounding box center [243, 97] width 44 height 22
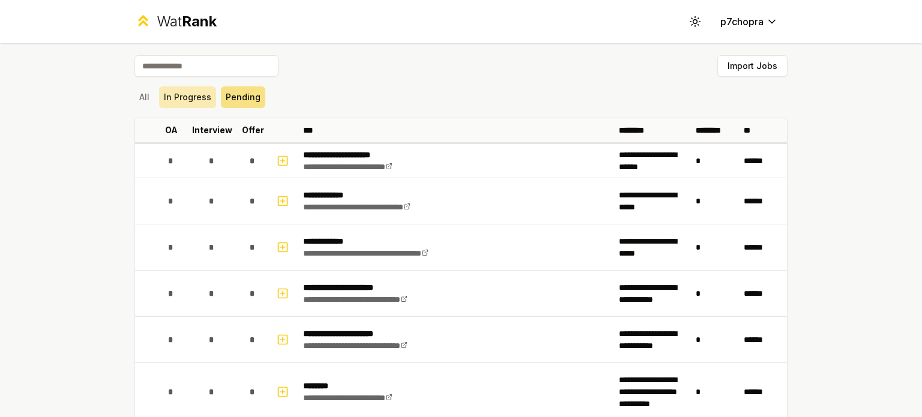
click at [195, 99] on button "In Progress" at bounding box center [187, 97] width 57 height 22
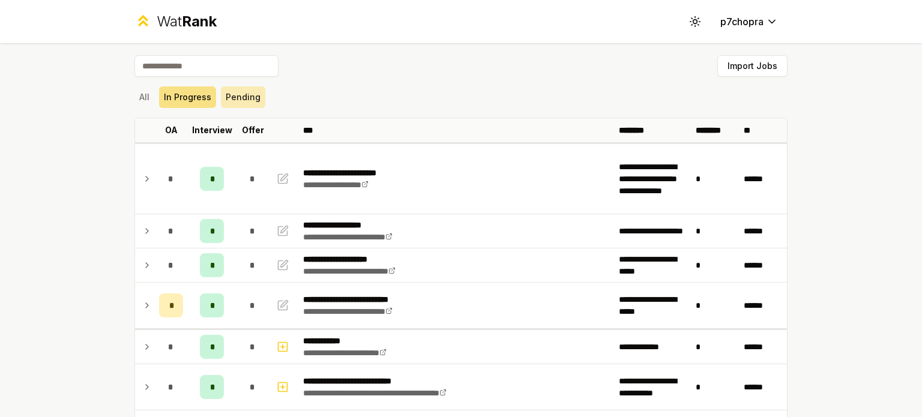
click at [253, 100] on button "Pending" at bounding box center [243, 97] width 44 height 22
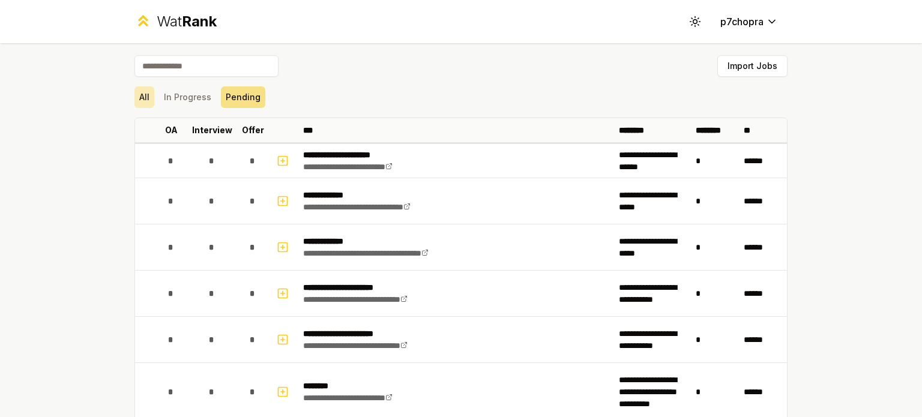
click at [140, 93] on button "All" at bounding box center [144, 97] width 20 height 22
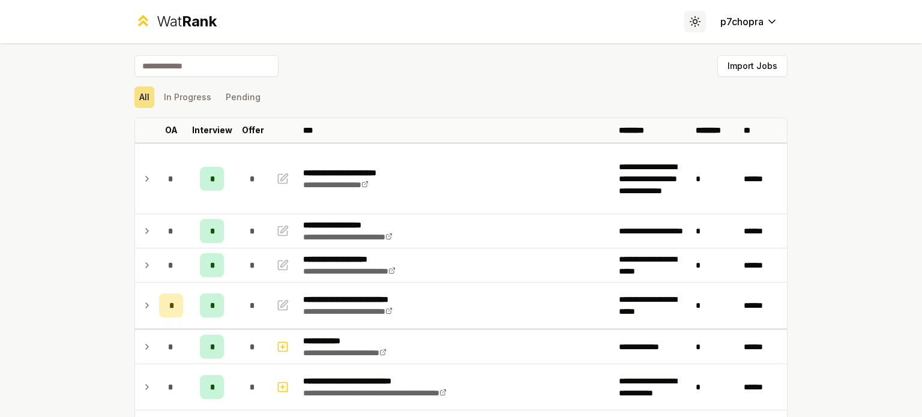
click at [697, 25] on button "Toggle theme" at bounding box center [695, 22] width 22 height 22
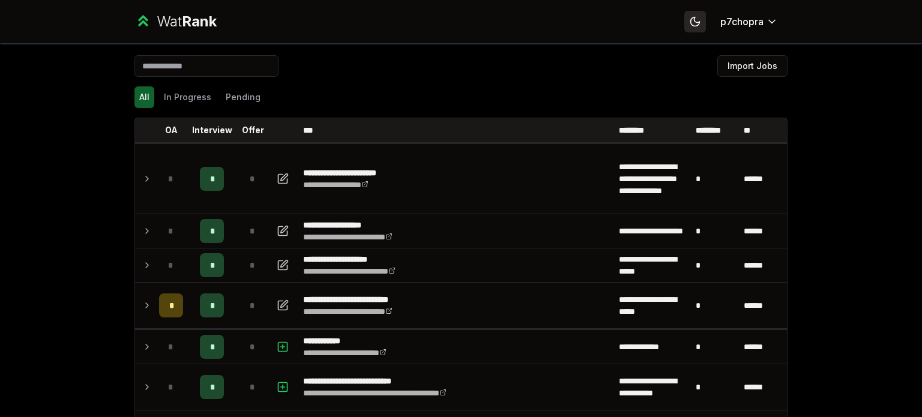
click at [697, 25] on button "Toggle theme" at bounding box center [695, 22] width 22 height 22
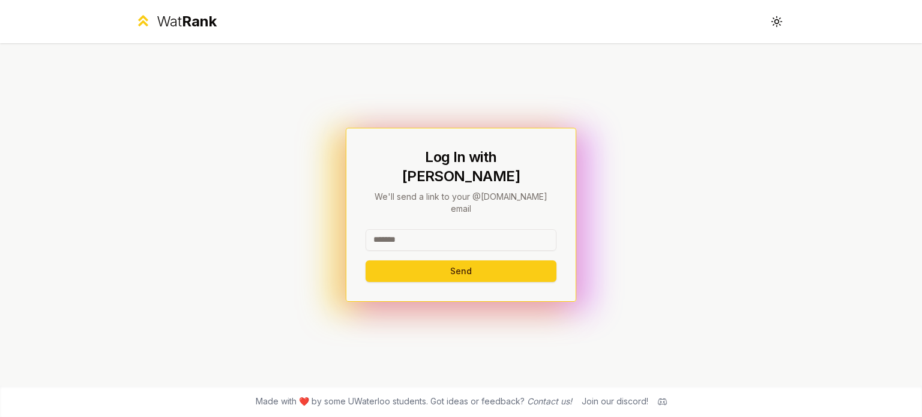
click at [188, 20] on span "Rank" at bounding box center [199, 21] width 35 height 17
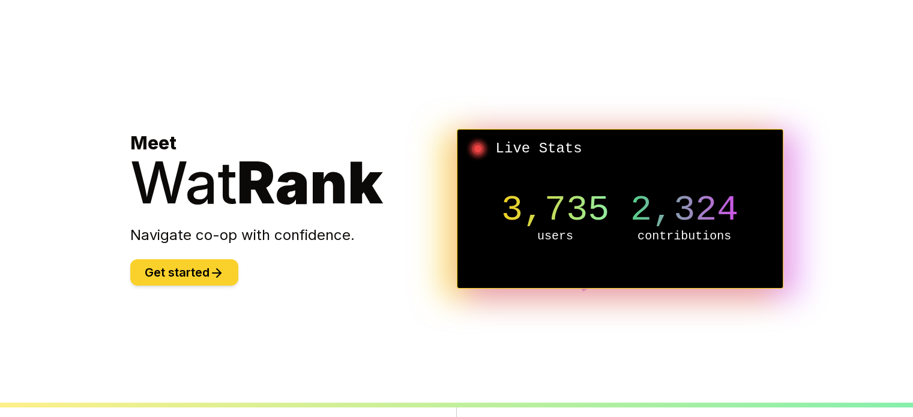
click at [234, 269] on button "Get started" at bounding box center [184, 272] width 108 height 26
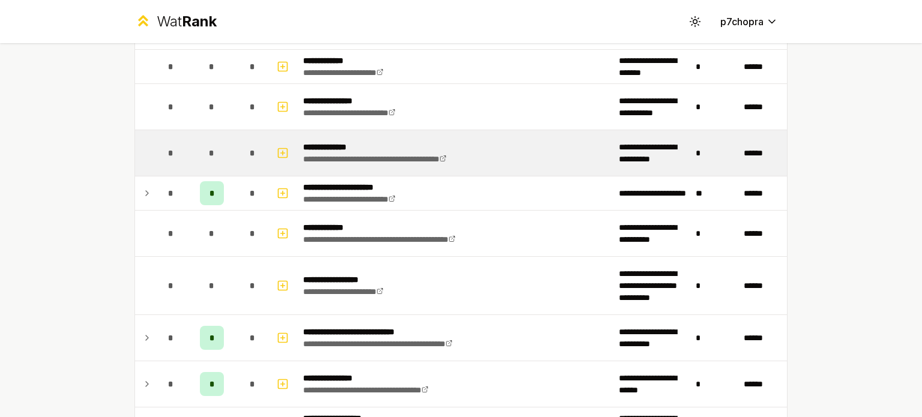
scroll to position [854, 0]
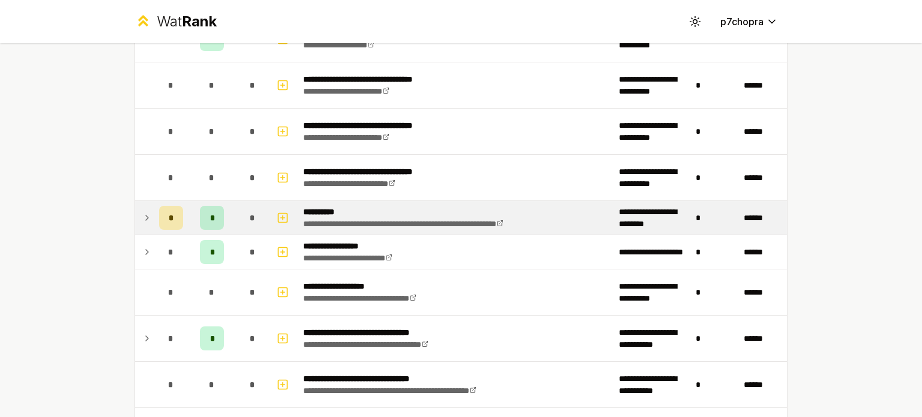
click at [142, 216] on icon at bounding box center [147, 218] width 10 height 14
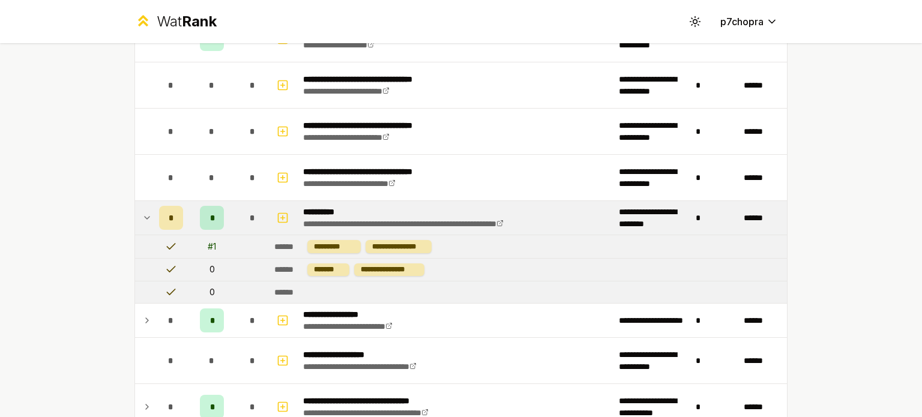
click at [200, 211] on div "*" at bounding box center [212, 218] width 24 height 24
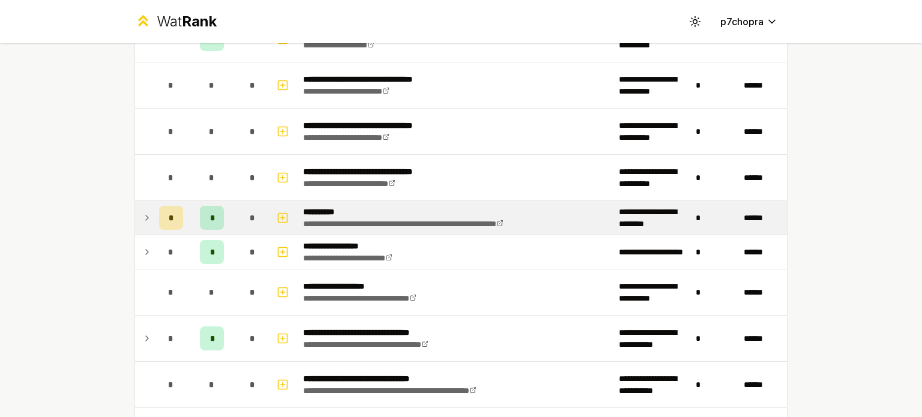
click at [200, 211] on div "*" at bounding box center [212, 218] width 24 height 24
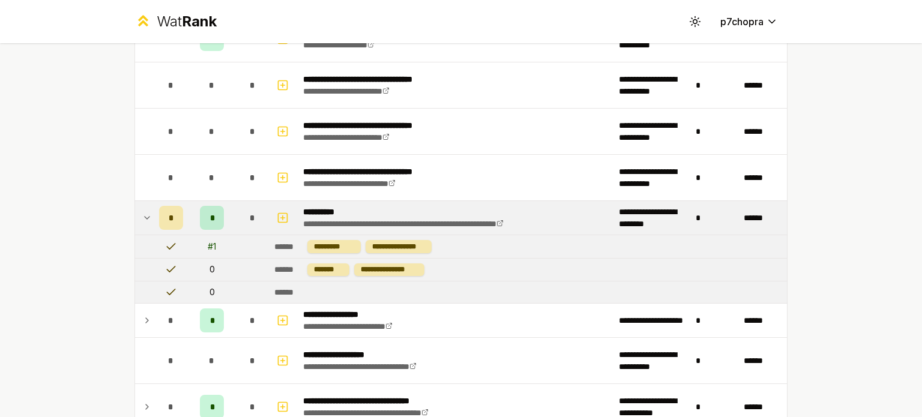
click at [83, 210] on div "**********" at bounding box center [461, 208] width 922 height 417
drag, startPoint x: 344, startPoint y: 269, endPoint x: 8, endPoint y: 203, distance: 342.4
click at [8, 203] on div "**********" at bounding box center [461, 208] width 922 height 417
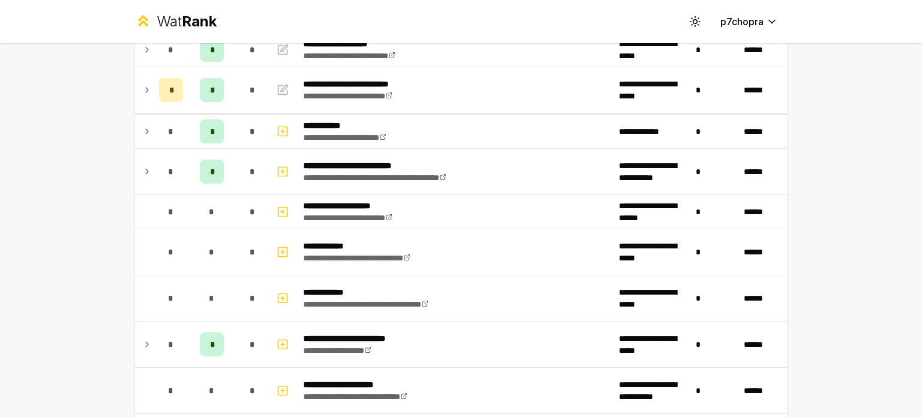
scroll to position [0, 0]
